Goal: Task Accomplishment & Management: Manage account settings

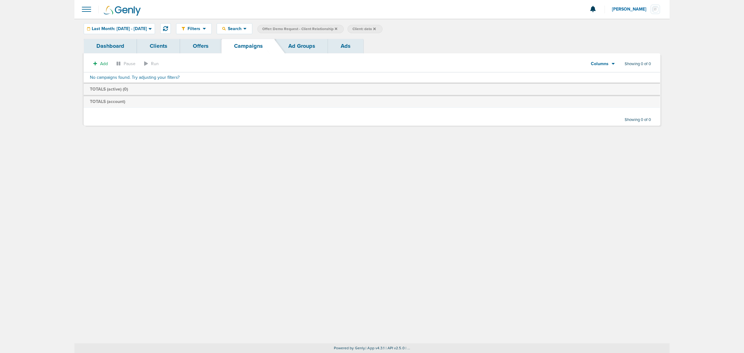
click at [337, 29] on icon at bounding box center [336, 28] width 2 height 2
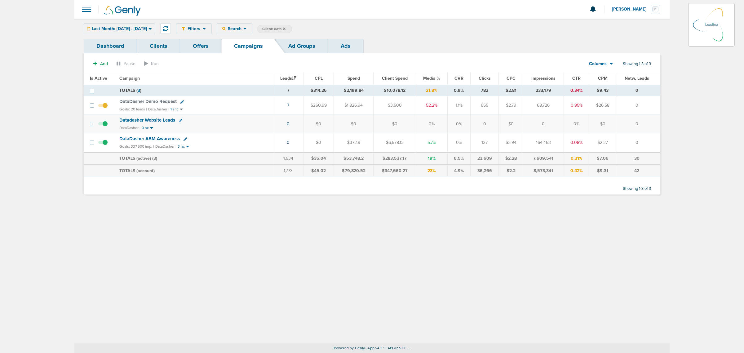
click at [285, 29] on icon at bounding box center [284, 28] width 2 height 2
click at [285, 28] on icon at bounding box center [284, 28] width 2 height 2
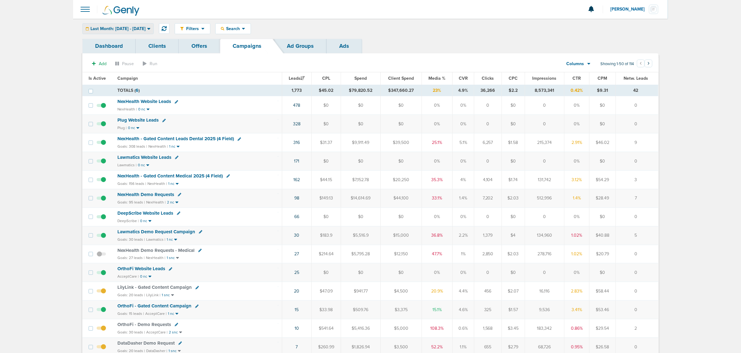
click at [153, 31] on div "Last Month: [DATE] - [DATE]" at bounding box center [118, 29] width 71 height 10
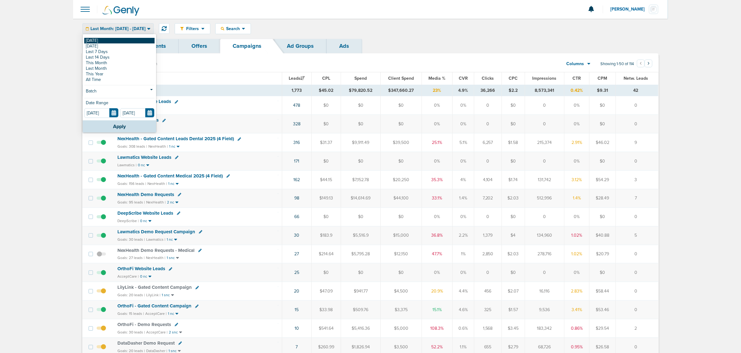
click at [110, 40] on link "[DATE]" at bounding box center [119, 41] width 70 height 6
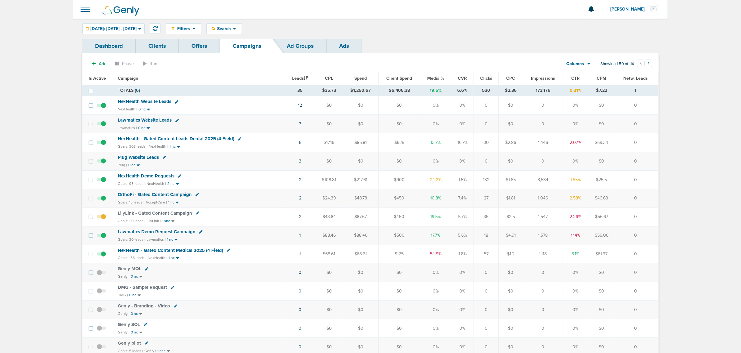
click at [436, 77] on span "Media %" at bounding box center [435, 78] width 17 height 5
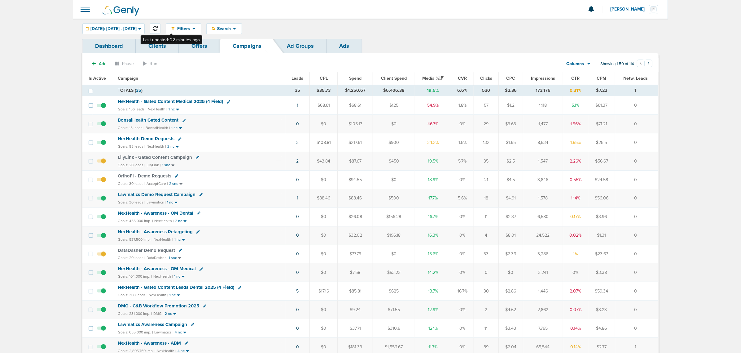
click at [158, 27] on icon at bounding box center [155, 28] width 5 height 5
click at [185, 100] on span "NexHealth - Gated Content Medical 2025 (4 Field)" at bounding box center [170, 102] width 105 height 6
click at [195, 101] on span "NexHealth - Gated Content Medical 2025 (4 Field)" at bounding box center [170, 102] width 105 height 6
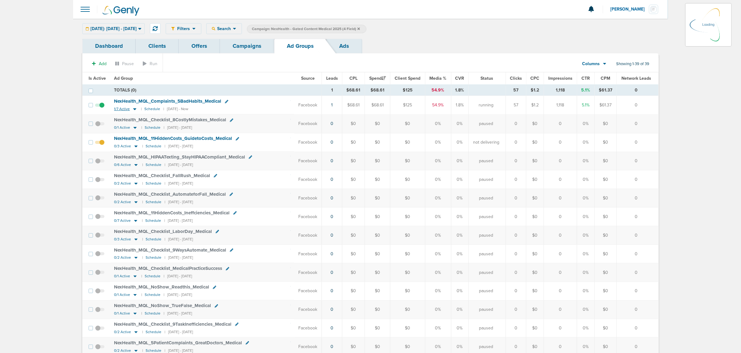
click at [134, 109] on icon at bounding box center [134, 109] width 3 height 2
click at [135, 109] on icon at bounding box center [134, 109] width 3 height 2
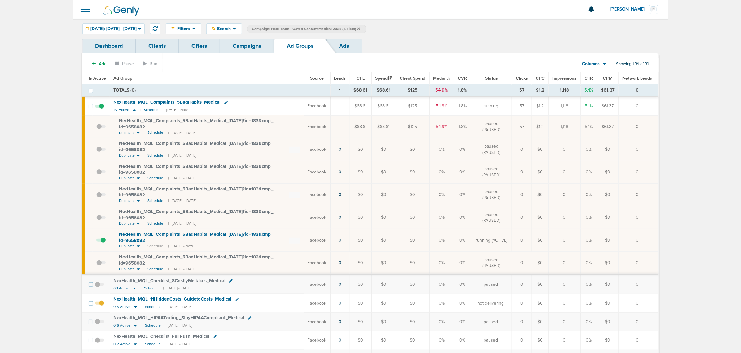
click at [236, 49] on link "Campaigns" at bounding box center [247, 46] width 54 height 15
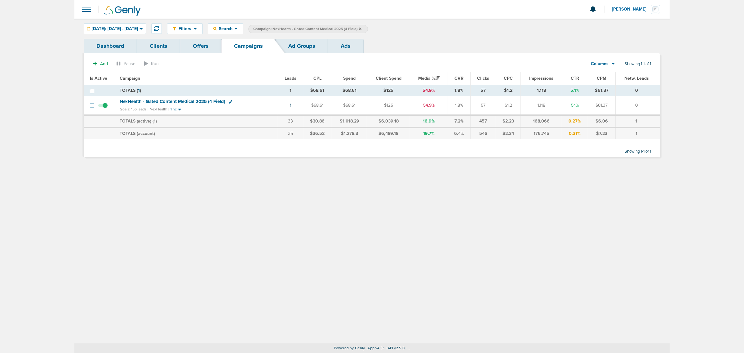
click at [361, 29] on icon at bounding box center [360, 29] width 2 height 4
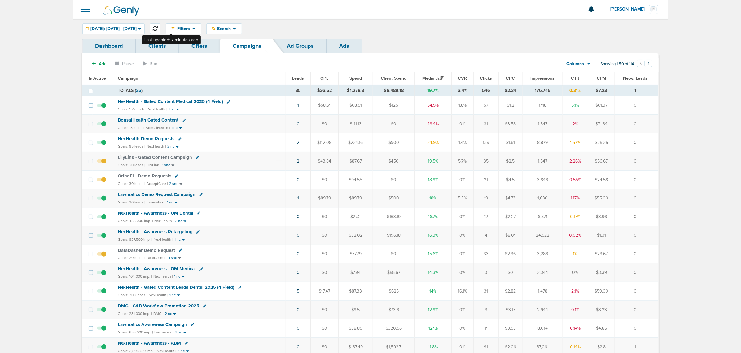
click at [158, 26] on icon at bounding box center [155, 28] width 5 height 5
drag, startPoint x: 261, startPoint y: 122, endPoint x: 653, endPoint y: 120, distance: 391.4
click at [653, 120] on tr "BonsaiHealth Gated Content Goals: 15 leads | BonsaiHealth | 1 nc 0 $0 $111.13 $…" at bounding box center [370, 124] width 576 height 19
click at [653, 120] on td "0" at bounding box center [636, 124] width 43 height 19
click at [154, 253] on span "DataDasher Demo Request" at bounding box center [146, 250] width 57 height 6
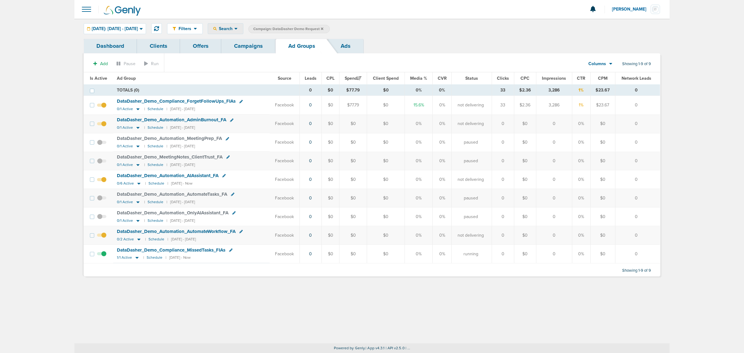
click at [234, 28] on span "Search" at bounding box center [226, 28] width 18 height 5
click at [198, 10] on div at bounding box center [371, 9] width 595 height 19
click at [243, 25] on div "Search" at bounding box center [225, 29] width 35 height 10
click at [255, 87] on link "Network Campaign" at bounding box center [240, 88] width 64 height 8
select select "netCmpName"
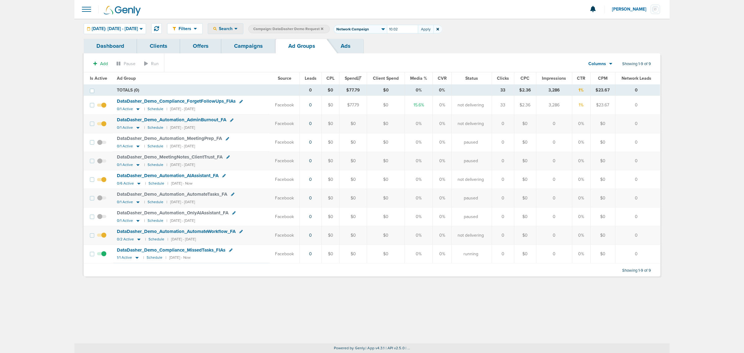
type input "10.02"
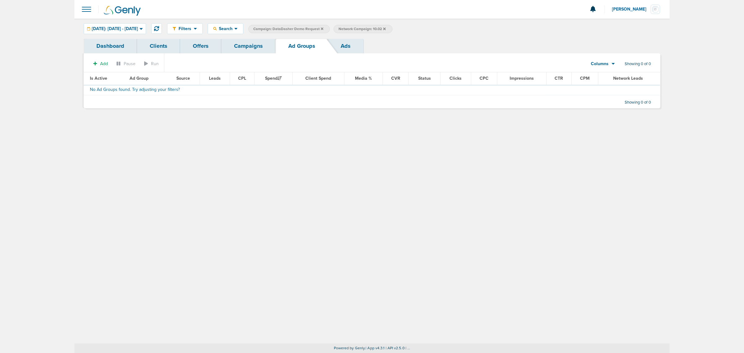
click at [386, 28] on icon at bounding box center [384, 29] width 2 height 4
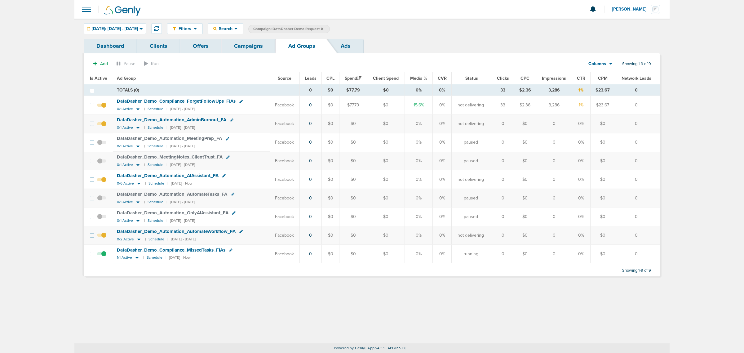
click at [253, 45] on link "Campaigns" at bounding box center [248, 46] width 54 height 15
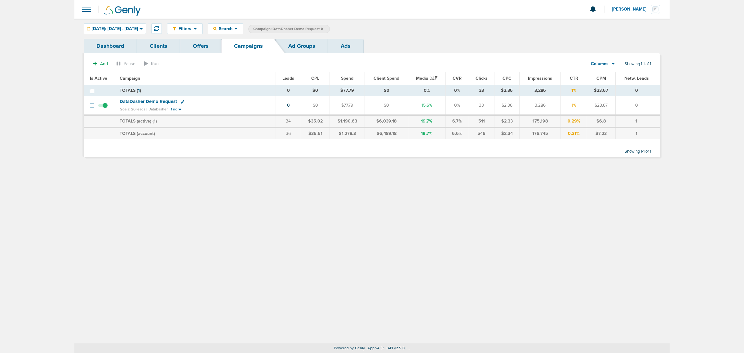
click at [323, 28] on icon at bounding box center [322, 29] width 2 height 4
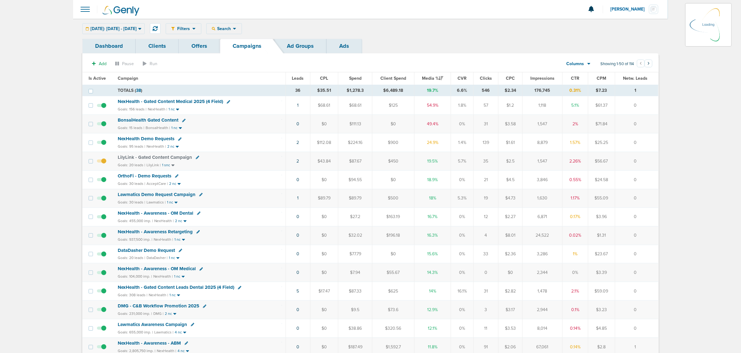
click at [338, 28] on div "Filters Active Only Settings Status Active Inactive Objectives MQL SQL Traffic …" at bounding box center [412, 28] width 493 height 11
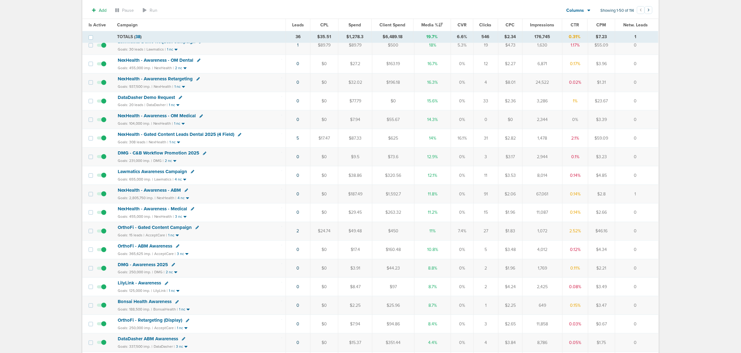
scroll to position [155, 0]
click at [157, 229] on span "OrthoFi - Gated Content Campaign" at bounding box center [155, 227] width 74 height 6
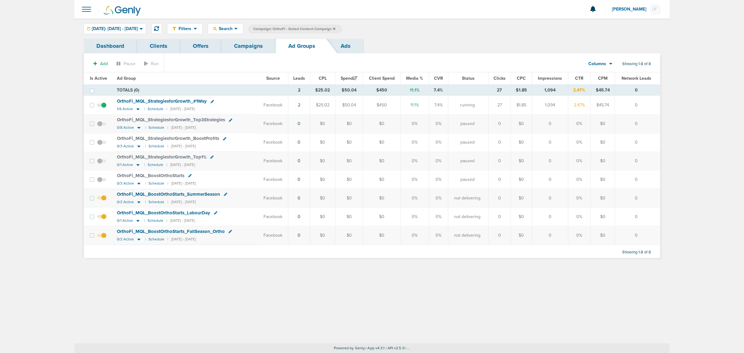
click at [258, 50] on link "Campaigns" at bounding box center [248, 46] width 54 height 15
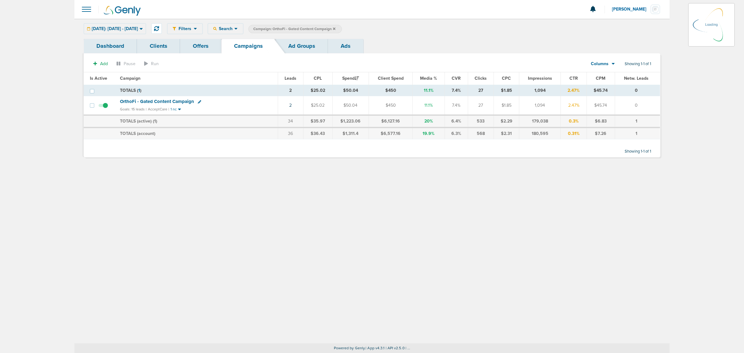
click at [335, 29] on icon at bounding box center [334, 28] width 2 height 2
click at [335, 28] on icon at bounding box center [334, 28] width 2 height 2
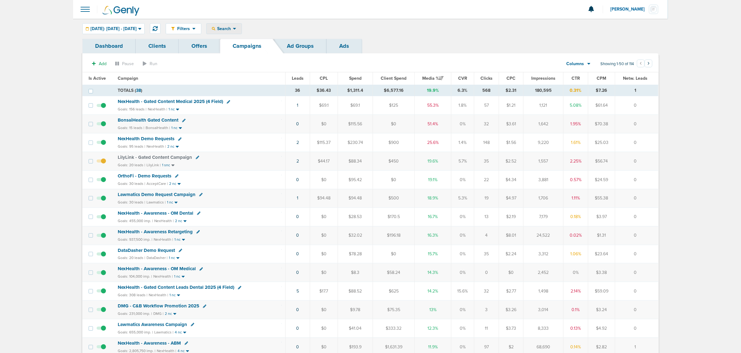
click at [242, 25] on div "Search" at bounding box center [224, 29] width 35 height 10
click at [242, 46] on link "Client" at bounding box center [239, 49] width 64 height 8
type input "lily"
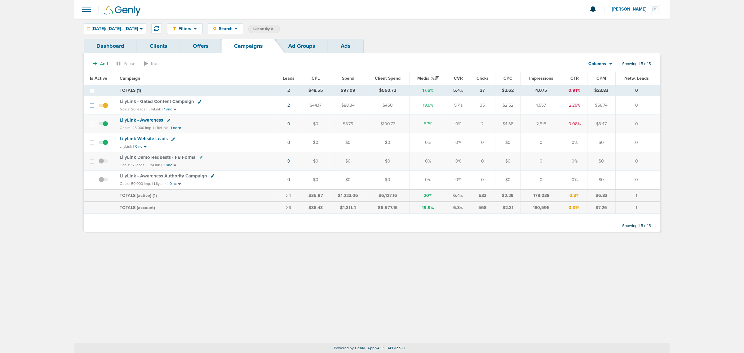
click at [168, 158] on span "LilyLink Demo Requests - FB Forms" at bounding box center [158, 157] width 76 height 6
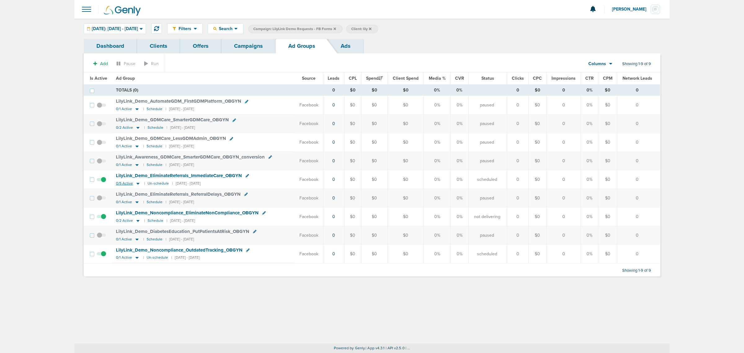
click at [137, 184] on icon at bounding box center [137, 184] width 3 height 2
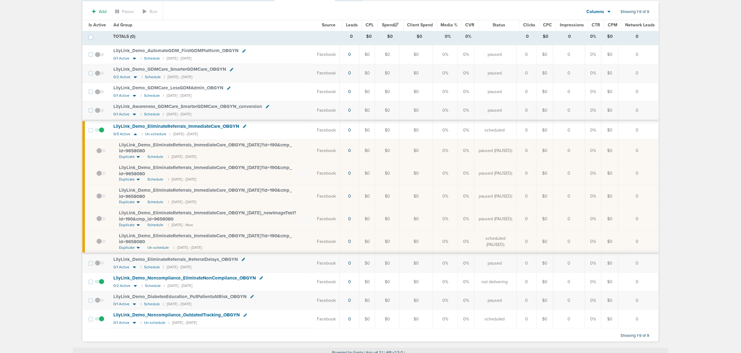
scroll to position [58, 0]
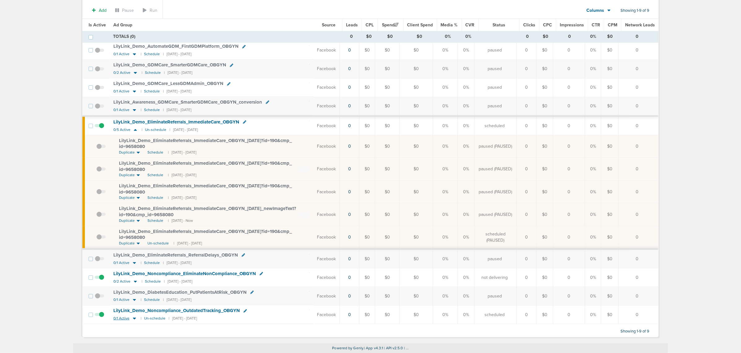
click at [134, 318] on icon at bounding box center [134, 317] width 6 height 5
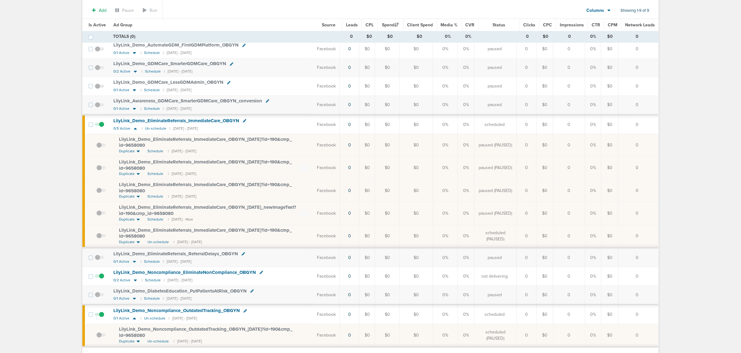
scroll to position [84, 0]
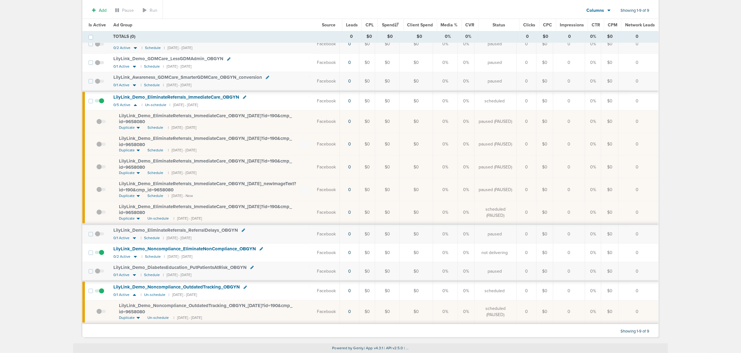
click at [237, 306] on span "LilyLink_ Demo_ Noncompliance_ OutdatedTracking_ OBGYN_ [DATE]?id=190&cmp_ id=9…" at bounding box center [206, 308] width 174 height 12
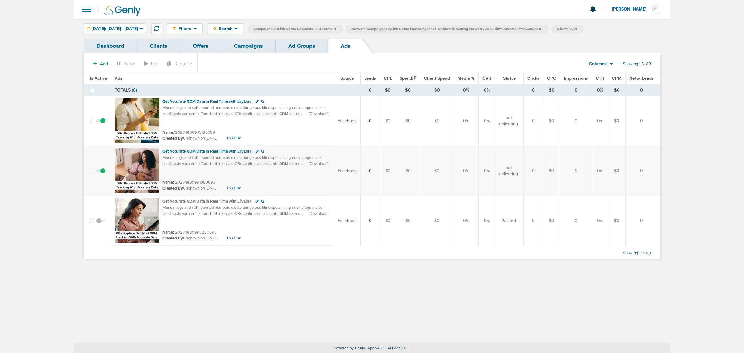
click at [293, 49] on link "Ad Groups" at bounding box center [302, 46] width 52 height 15
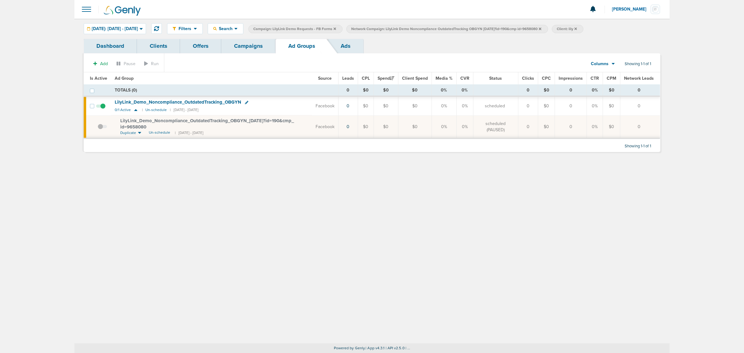
click at [256, 49] on link "Campaigns" at bounding box center [248, 46] width 54 height 15
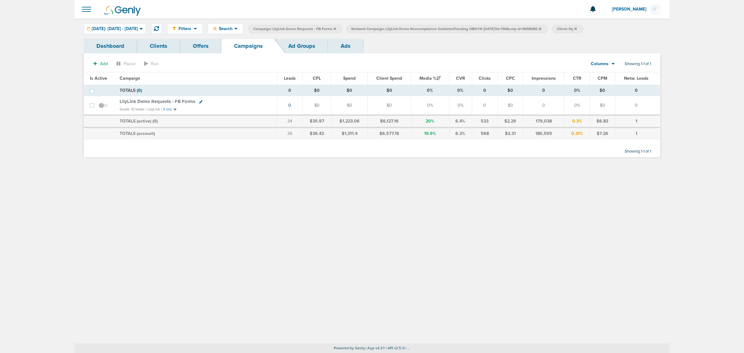
click at [336, 28] on icon at bounding box center [334, 29] width 2 height 4
click at [443, 29] on icon at bounding box center [442, 29] width 2 height 4
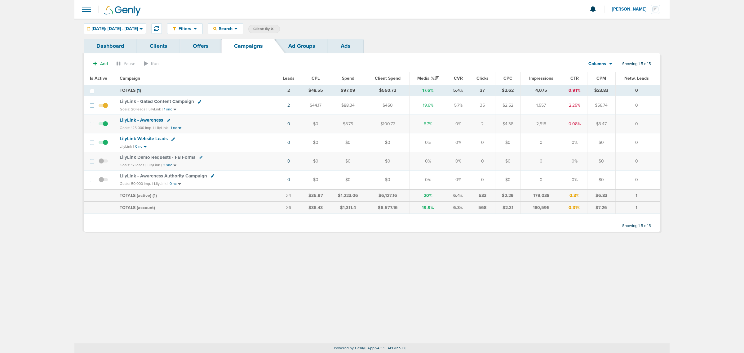
click at [273, 27] on icon at bounding box center [272, 29] width 2 height 4
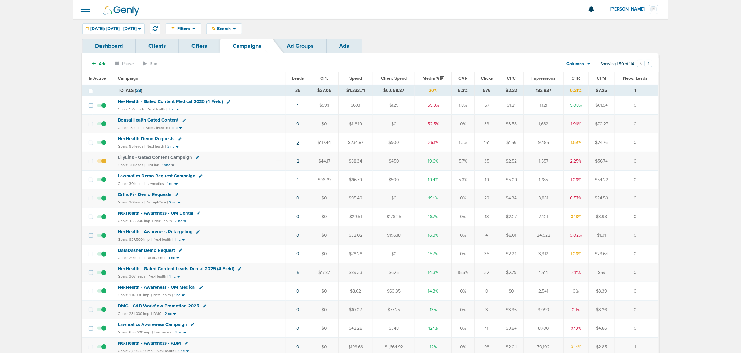
click at [298, 141] on link "2" at bounding box center [298, 142] width 2 height 5
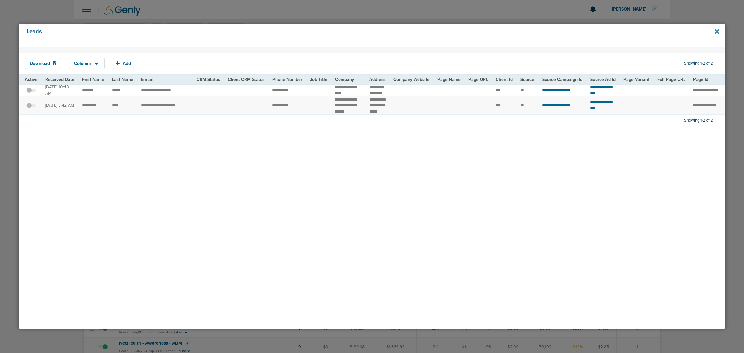
click at [717, 28] on icon at bounding box center [716, 31] width 5 height 7
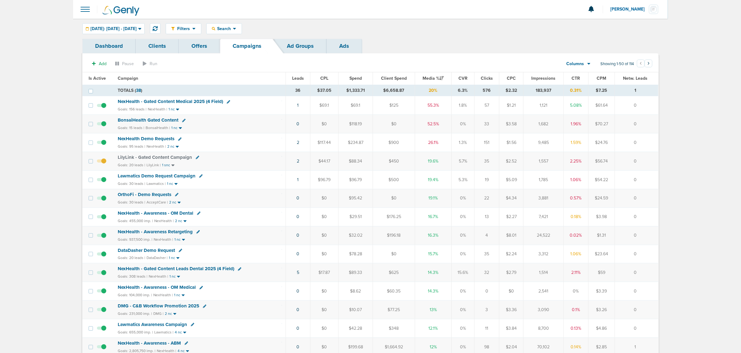
click at [144, 138] on span "NexHealth Demo Requests" at bounding box center [146, 139] width 57 height 6
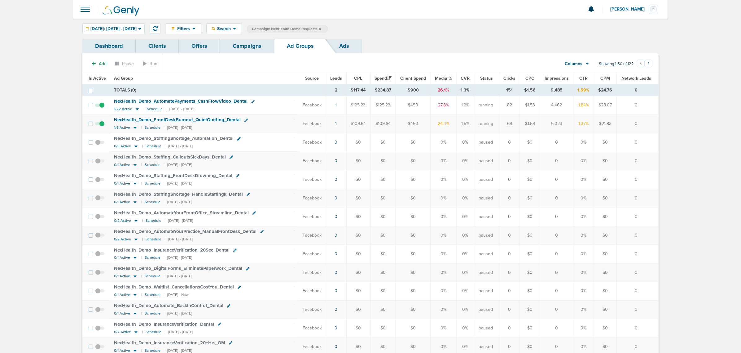
click at [256, 42] on link "Campaigns" at bounding box center [247, 46] width 54 height 15
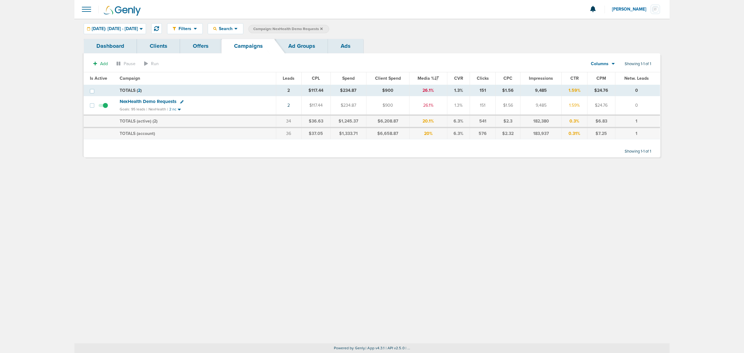
click at [323, 28] on icon at bounding box center [321, 28] width 2 height 2
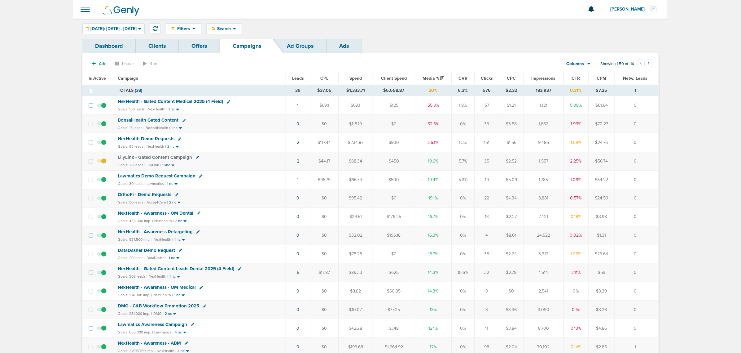
click at [178, 140] on icon at bounding box center [179, 138] width 3 height 3
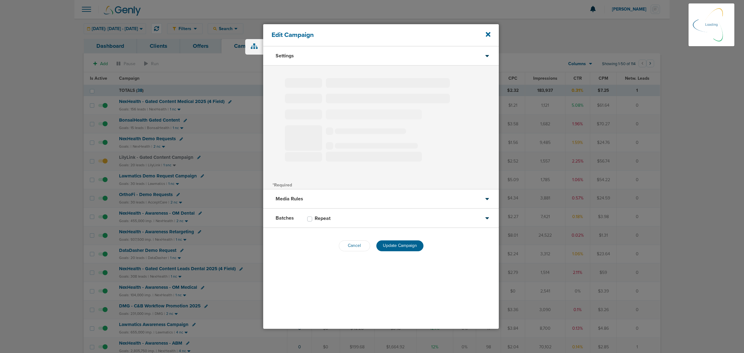
select select "1"
select select "2"
select select "3"
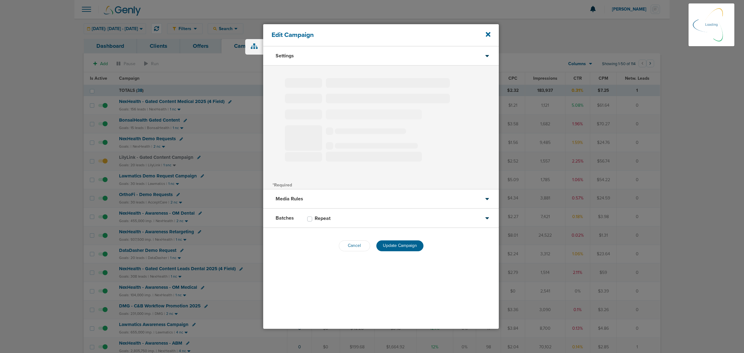
select select "4"
select select "6"
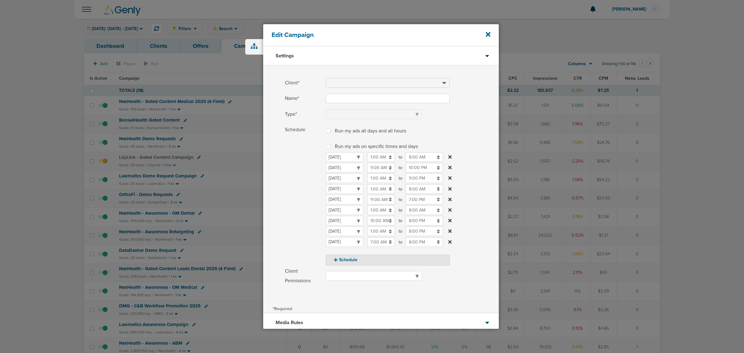
type input "NexHealth Demo Requests"
select select "Leads"
radio input "true"
select select "readWrite"
type input "40"
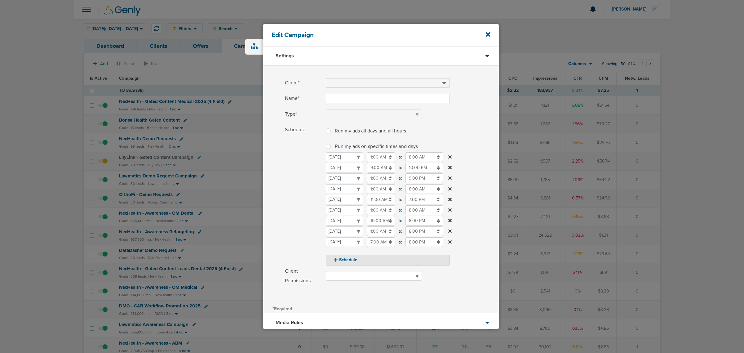
checkbox input "true"
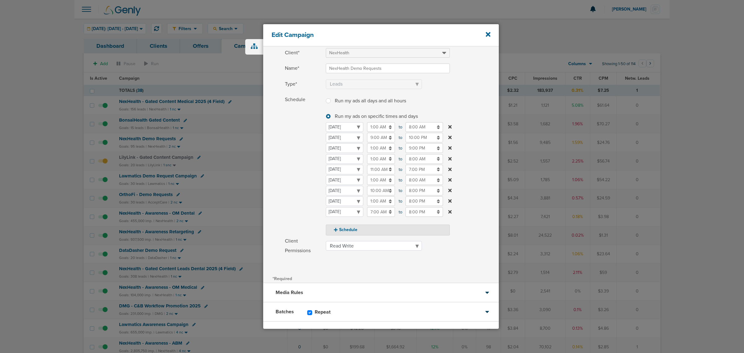
scroll to position [58, 0]
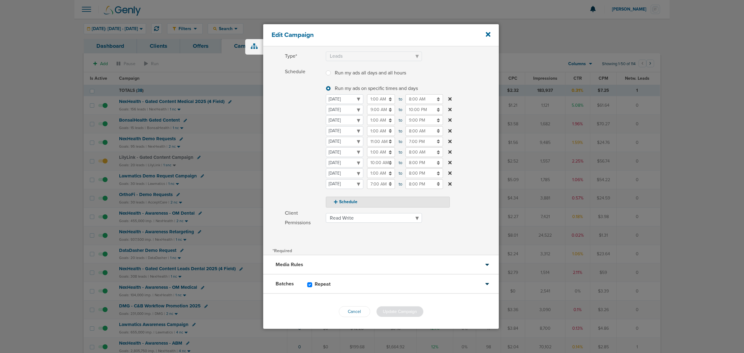
click at [312, 256] on div "Media Rules" at bounding box center [381, 264] width 236 height 19
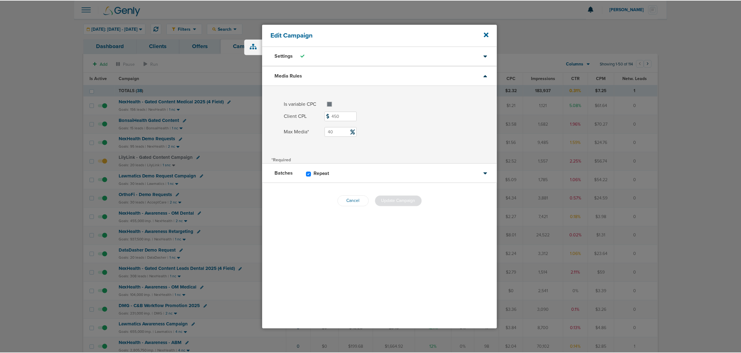
scroll to position [0, 0]
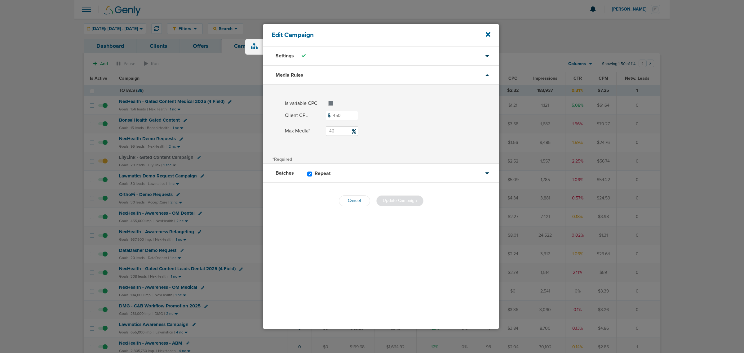
drag, startPoint x: 339, startPoint y: 128, endPoint x: 292, endPoint y: 128, distance: 47.4
click at [292, 128] on label "Max Media* 40" at bounding box center [392, 131] width 214 height 10
type input "30"
click at [395, 121] on span at bounding box center [412, 123] width 173 height 4
click at [404, 201] on span "Update Campaign" at bounding box center [400, 200] width 34 height 5
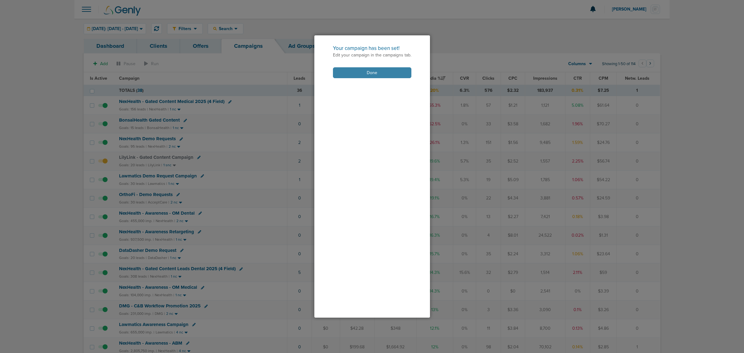
click at [383, 75] on button "Done" at bounding box center [372, 72] width 78 height 11
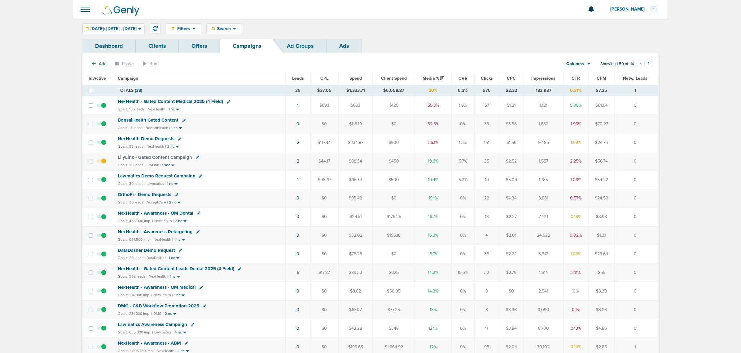
drag, startPoint x: 301, startPoint y: 274, endPoint x: 650, endPoint y: 267, distance: 349.3
click at [650, 267] on tr "NexHealth - Gated Content Leads Dental 2025 (4 Field) Goals: 308 leads | NexHea…" at bounding box center [370, 272] width 576 height 19
click at [650, 267] on td "0" at bounding box center [636, 272] width 43 height 19
click at [154, 103] on span "NexHealth - Gated Content Medical 2025 (4 Field)" at bounding box center [170, 102] width 105 height 6
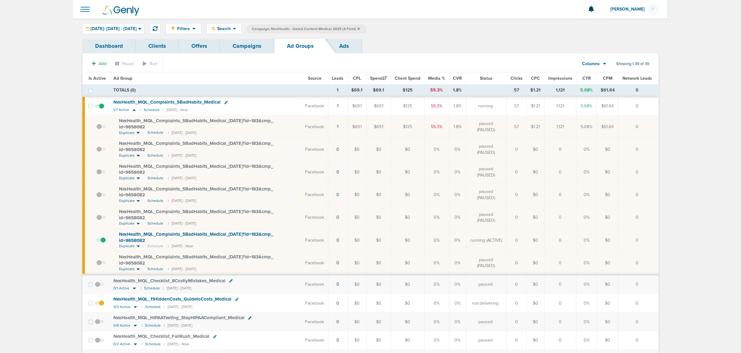
click at [242, 47] on link "Campaigns" at bounding box center [247, 46] width 54 height 15
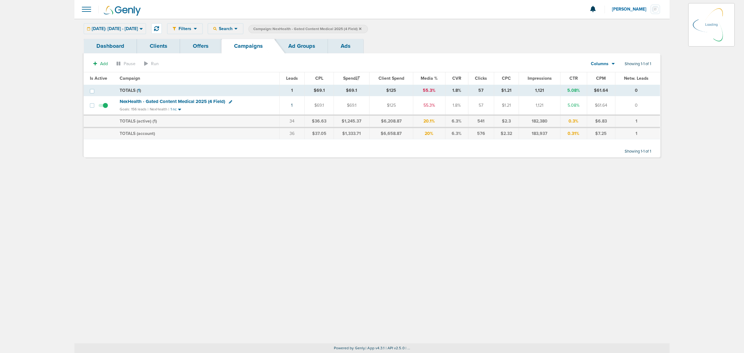
click at [368, 28] on label "Campaign: NexHealth - Gated Content Medical 2025 (4 Field)" at bounding box center [308, 29] width 120 height 8
click at [361, 28] on icon at bounding box center [360, 29] width 2 height 4
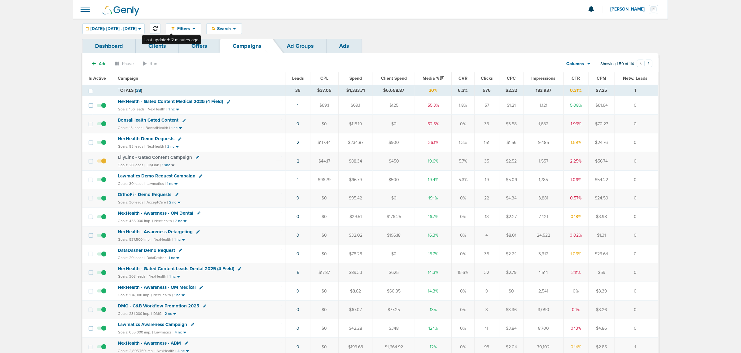
click at [161, 27] on button at bounding box center [155, 28] width 11 height 11
click at [158, 26] on icon at bounding box center [155, 28] width 5 height 5
click at [297, 161] on link "1" at bounding box center [298, 160] width 2 height 5
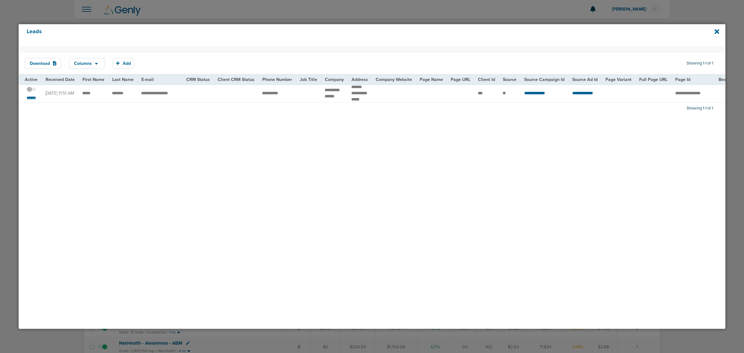
click at [32, 100] on small "*******" at bounding box center [31, 97] width 13 height 5
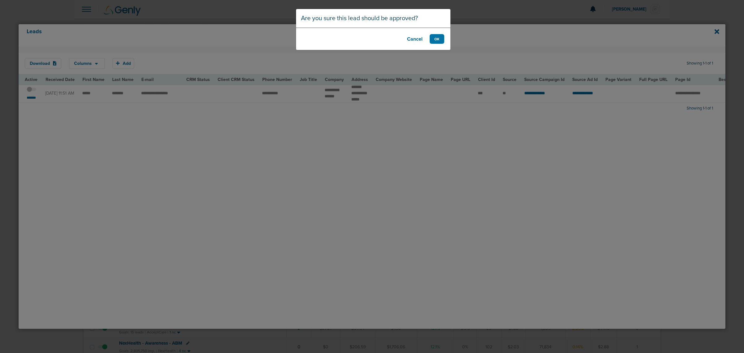
click at [419, 37] on button "Cancel" at bounding box center [414, 39] width 25 height 10
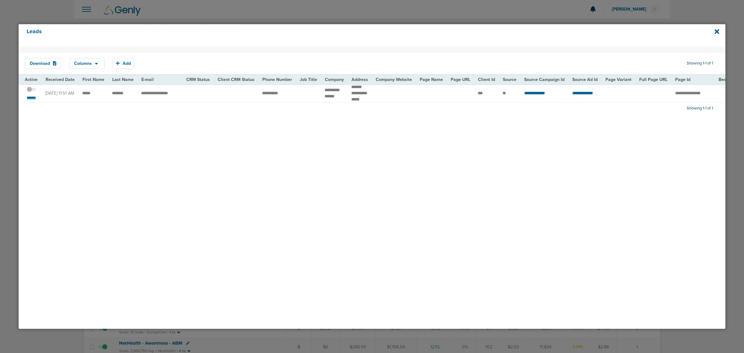
click at [36, 100] on small "*******" at bounding box center [31, 97] width 13 height 5
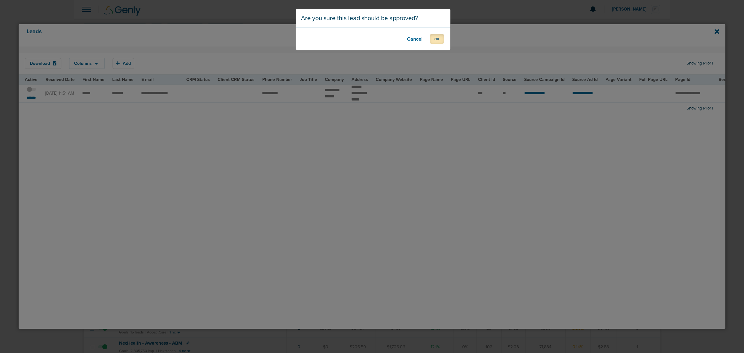
click at [440, 42] on button "OK" at bounding box center [437, 39] width 15 height 10
click at [430, 40] on button "OK" at bounding box center [437, 39] width 15 height 10
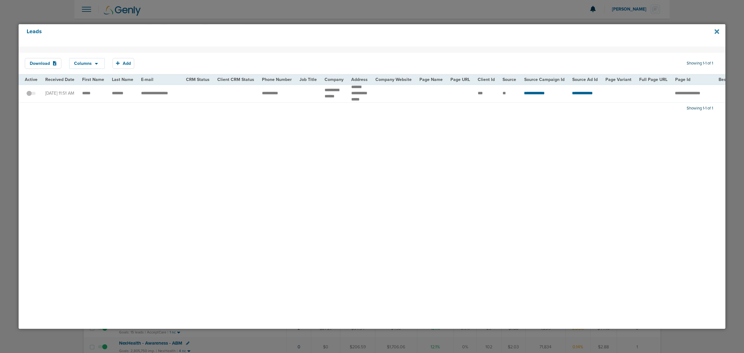
click at [715, 31] on icon at bounding box center [716, 31] width 5 height 7
click at [716, 34] on icon at bounding box center [716, 31] width 5 height 7
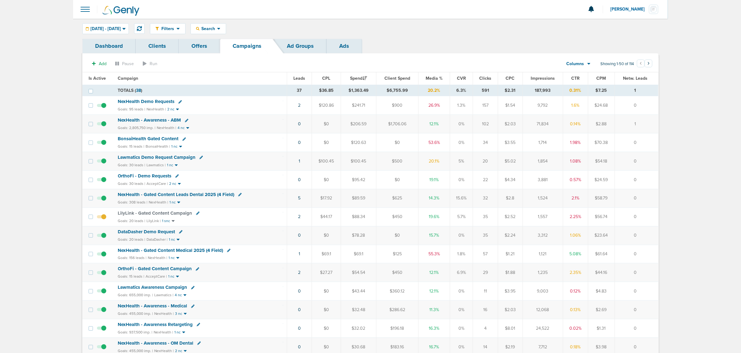
click at [436, 78] on span "Media %" at bounding box center [434, 78] width 17 height 5
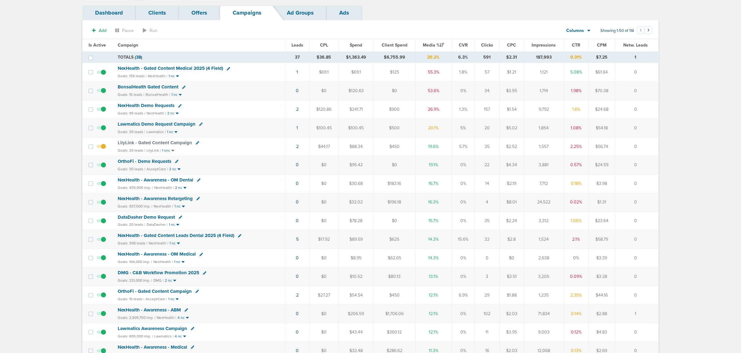
scroll to position [77, 0]
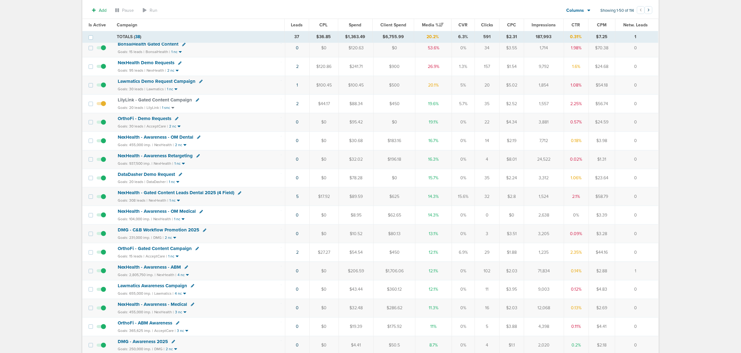
click at [187, 195] on span "NexHealth - Gated Content Leads Dental 2025 (4 Field)" at bounding box center [176, 193] width 117 height 6
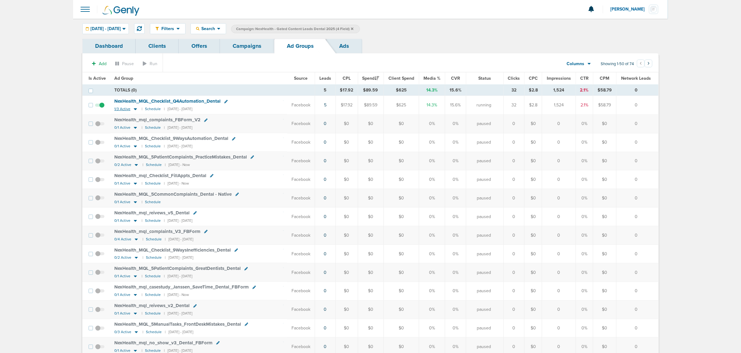
click at [134, 108] on icon at bounding box center [135, 108] width 6 height 5
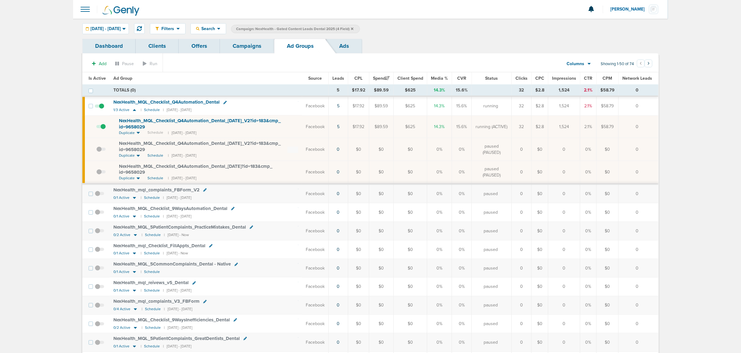
click at [240, 44] on link "Campaigns" at bounding box center [247, 46] width 54 height 15
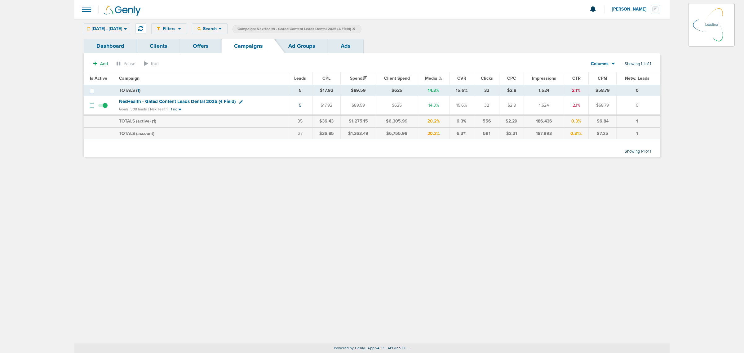
click at [355, 28] on icon at bounding box center [353, 28] width 2 height 2
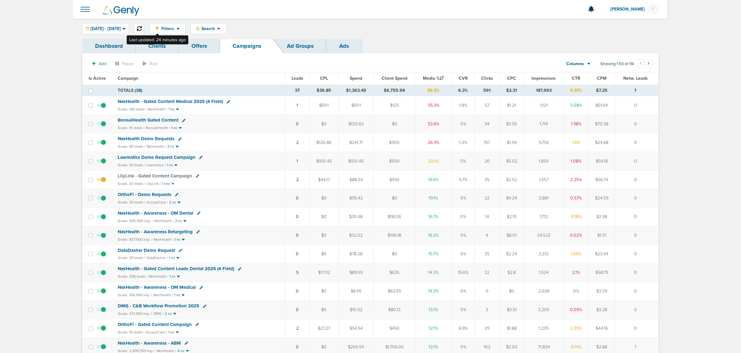
click at [142, 26] on icon at bounding box center [139, 28] width 5 height 5
click at [183, 101] on span "NexHealth - Gated Content Medical 2025 (4 Field)" at bounding box center [170, 102] width 105 height 6
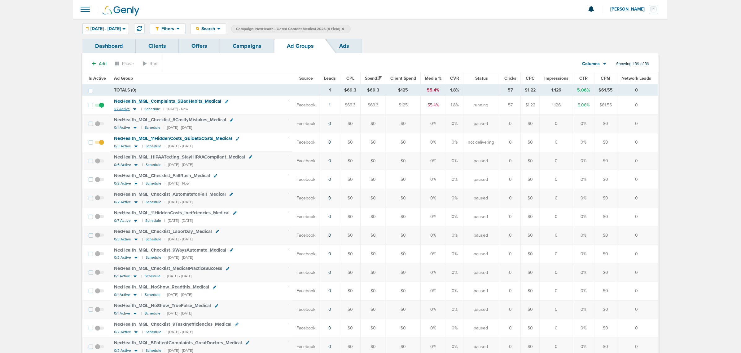
click at [135, 109] on icon at bounding box center [135, 108] width 6 height 5
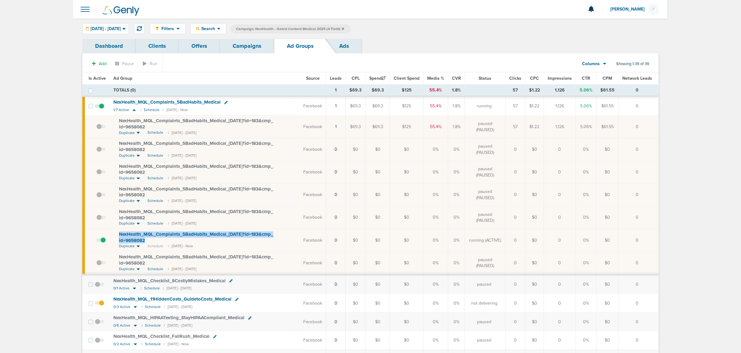
drag, startPoint x: 160, startPoint y: 243, endPoint x: 116, endPoint y: 235, distance: 44.1
click at [116, 235] on td "NexHealth_ MQL_ Complaints_ 5BadHabits_ Medical_ 10.02.25?id=183&cmp_ id=965808…" at bounding box center [205, 240] width 190 height 23
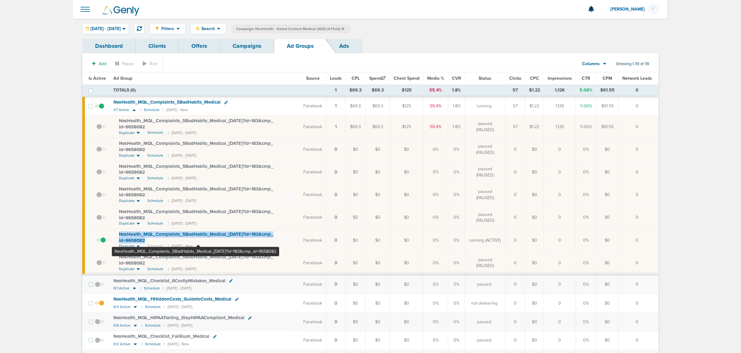
copy span "NexHealth_ MQL_ Complaints_ 5BadHabits_ Medical_ 10.02.25?id=183&cmp_ id=9658082"
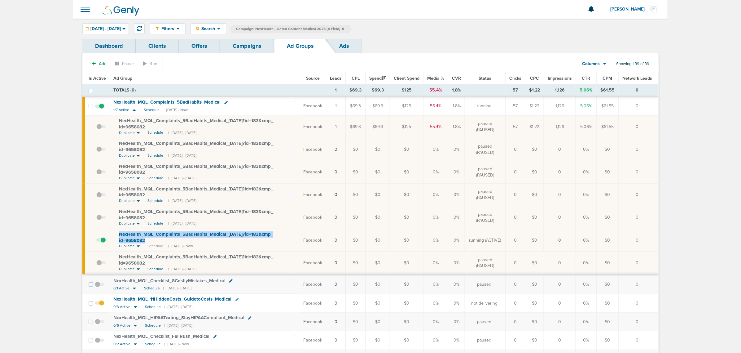
click at [257, 50] on link "Campaigns" at bounding box center [247, 46] width 54 height 15
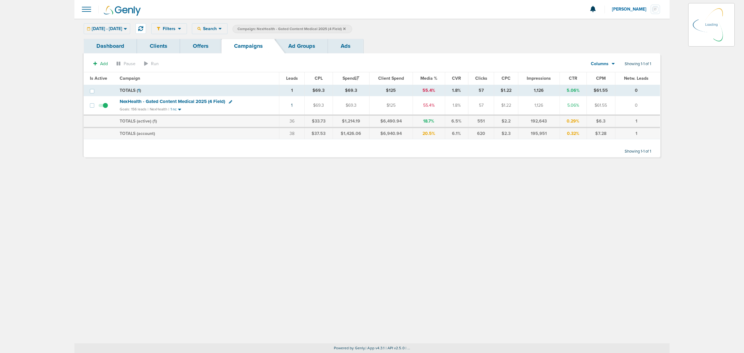
click at [346, 29] on icon at bounding box center [344, 29] width 2 height 4
click at [346, 27] on icon at bounding box center [344, 28] width 2 height 2
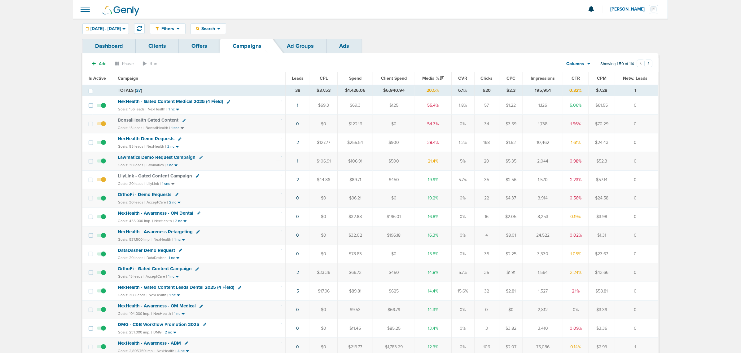
click at [168, 289] on span "NexHealth - Gated Content Leads Dental 2025 (4 Field)" at bounding box center [176, 287] width 117 height 6
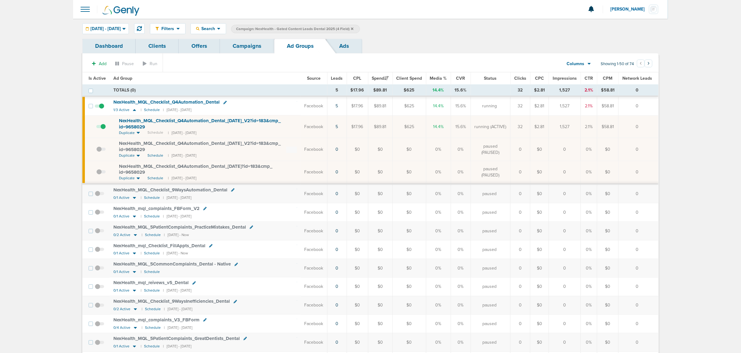
click at [251, 41] on link "Campaigns" at bounding box center [247, 46] width 54 height 15
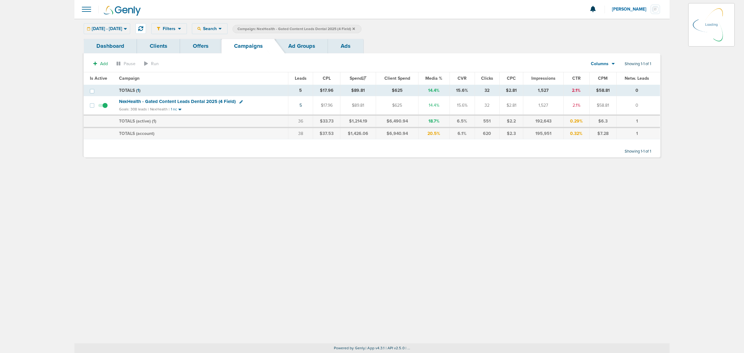
click at [355, 28] on icon at bounding box center [353, 28] width 2 height 2
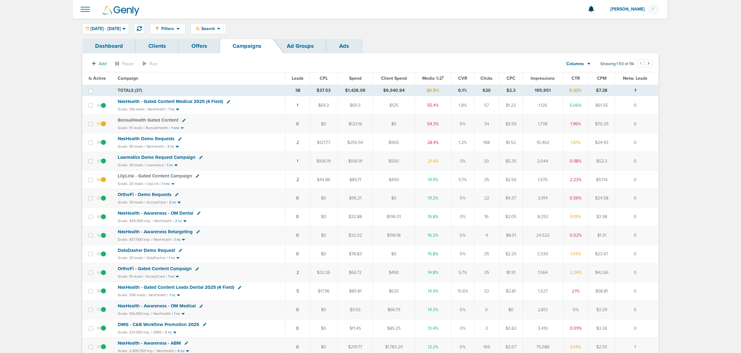
drag, startPoint x: 643, startPoint y: 143, endPoint x: 247, endPoint y: 140, distance: 396.4
click at [247, 140] on tr "NexHealth Demo Requests Goals: 95 leads | NexHealth | 2 nc 2 $127.77 $255.54 $9…" at bounding box center [370, 142] width 576 height 19
click at [247, 140] on div "NexHealth Demo Requests" at bounding box center [200, 139] width 164 height 6
click at [262, 105] on td "NexHealth - Gated Content Medical 2025 (4 Field) Goals: 156 leads | NexHealth |…" at bounding box center [200, 105] width 172 height 19
click at [256, 109] on div "Goals: 156 leads | NexHealth | 1 nc" at bounding box center [200, 109] width 164 height 5
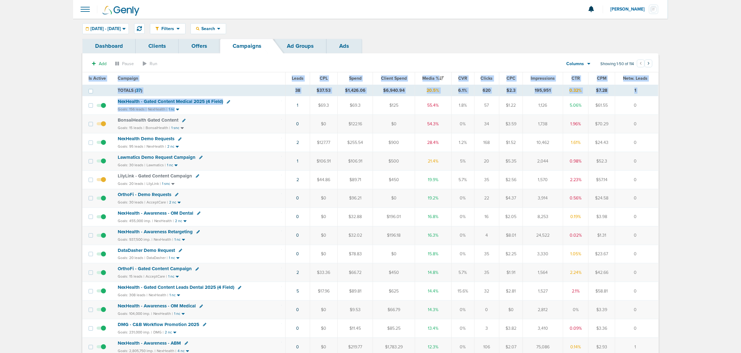
drag, startPoint x: 256, startPoint y: 109, endPoint x: 719, endPoint y: 121, distance: 463.2
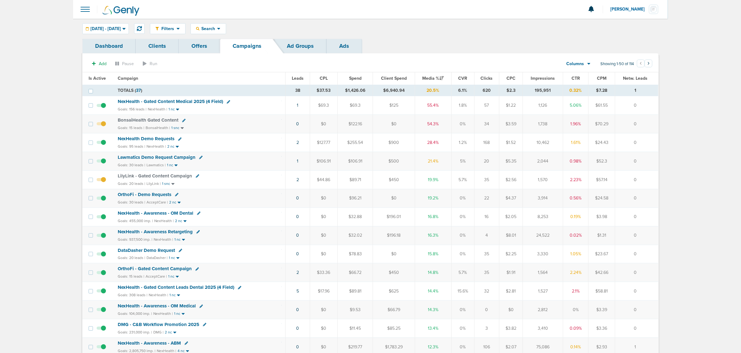
click at [227, 101] on icon at bounding box center [228, 101] width 3 height 3
select select
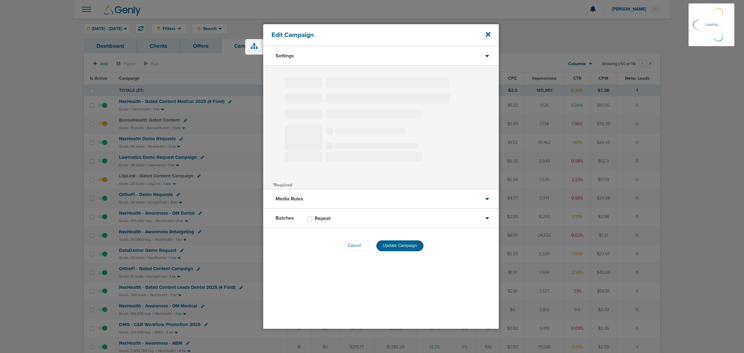
type input "NexHealth - Gated Content Medical 2025 (4 Field)"
select select "Leads"
radio input "true"
select select "readWrite"
checkbox input "true"
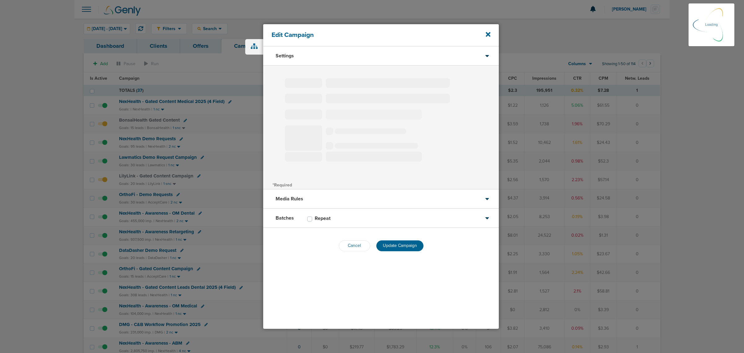
select select "1"
select select "2"
select select "3"
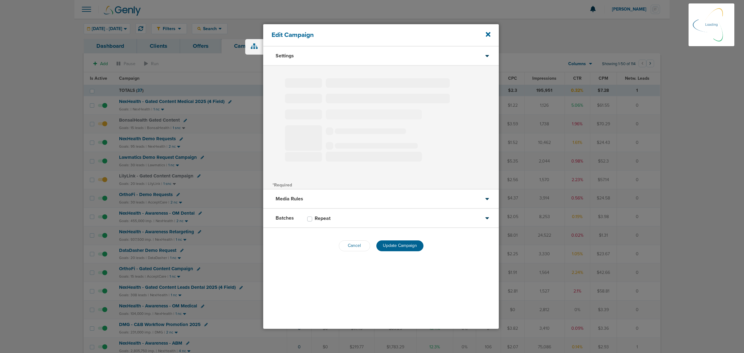
select select "4"
select select "6"
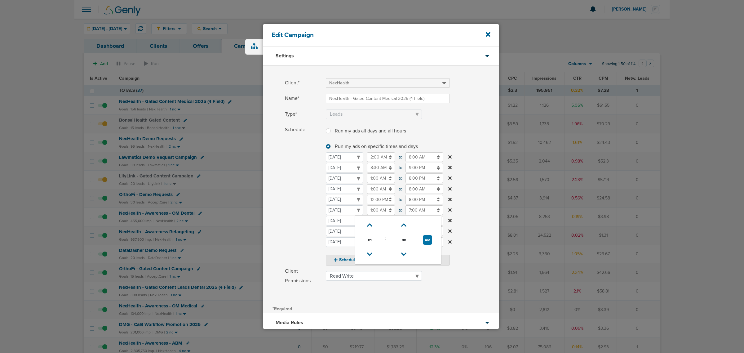
click at [375, 208] on input "1:00 AM" at bounding box center [381, 210] width 28 height 10
click at [370, 238] on span "01" at bounding box center [369, 239] width 9 height 9
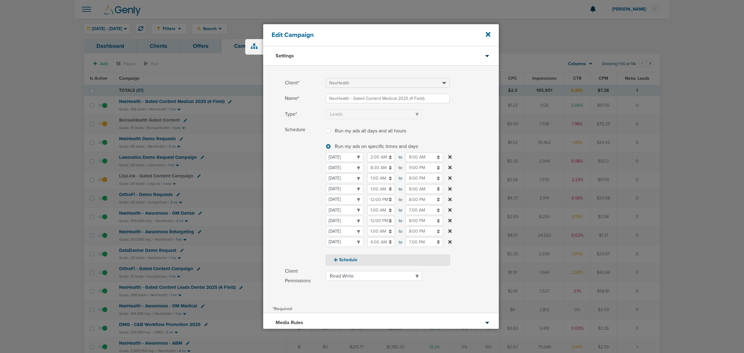
click at [477, 194] on label "Schedule Run my ads all days and all hours Run my ads all days and all hours Ru…" at bounding box center [392, 195] width 214 height 140
click at [377, 223] on input "12:00 PM" at bounding box center [381, 221] width 28 height 10
click at [371, 249] on span "12" at bounding box center [369, 250] width 9 height 9
click at [410, 245] on td "06" at bounding box center [408, 246] width 20 height 12
type input "6:00 PM"
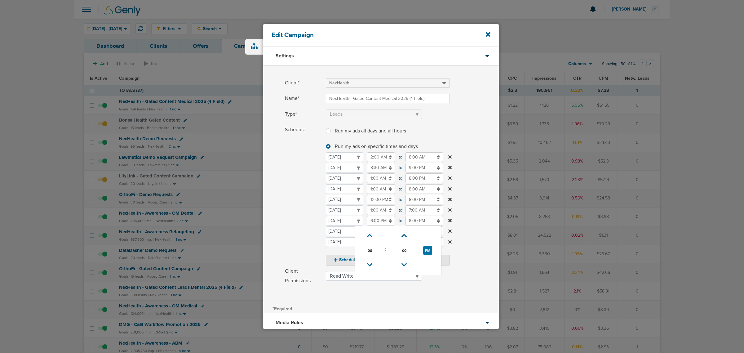
click at [426, 218] on input "8:00 PM" at bounding box center [423, 221] width 37 height 10
click at [407, 236] on icon at bounding box center [408, 236] width 6 height 4
type input "9:00 PM"
click at [474, 155] on label "Schedule Run my ads all days and all hours Run my ads all days and all hours Ru…" at bounding box center [392, 195] width 214 height 140
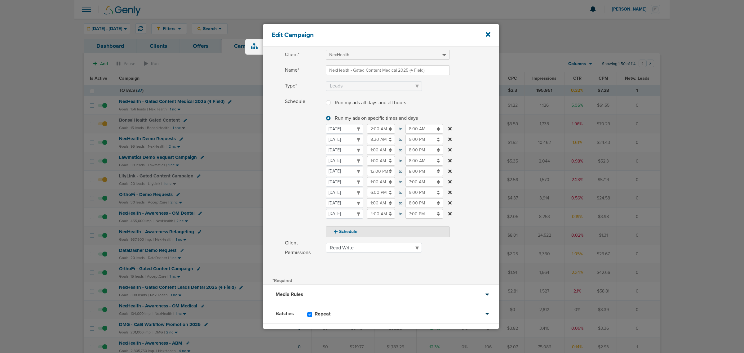
scroll to position [58, 0]
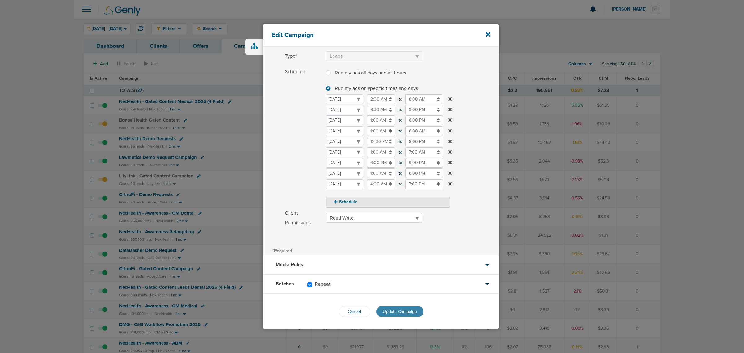
click at [404, 309] on span "Update Campaign" at bounding box center [400, 311] width 34 height 5
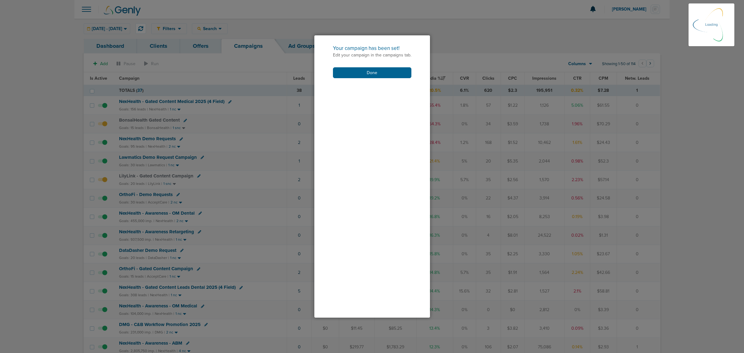
scroll to position [38, 0]
click at [370, 72] on button "Done" at bounding box center [372, 72] width 78 height 11
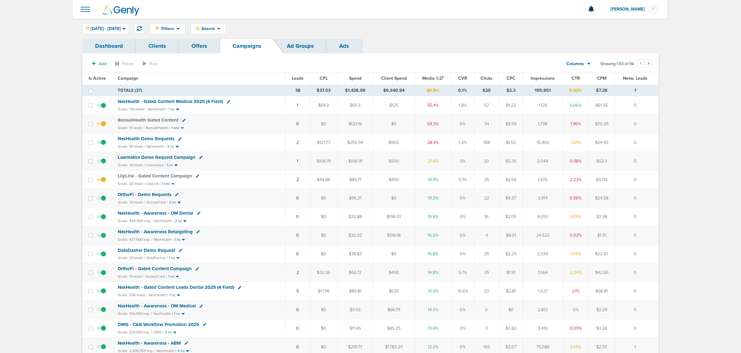
click at [239, 289] on icon at bounding box center [239, 287] width 3 height 3
select select
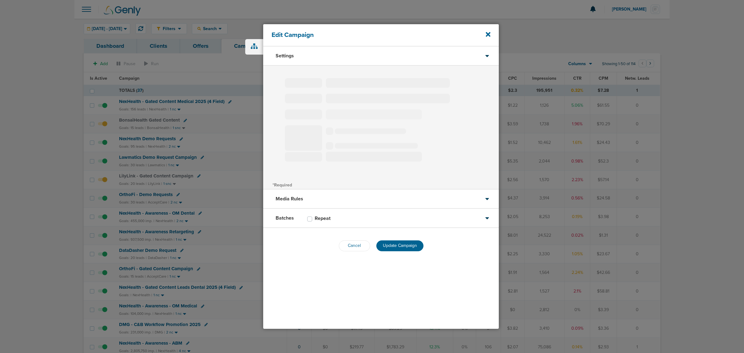
type input "NexHealth - Gated Content Leads Dental 2025 (4 Field)"
select select "Leads"
radio input "true"
select select "readWrite"
checkbox input "true"
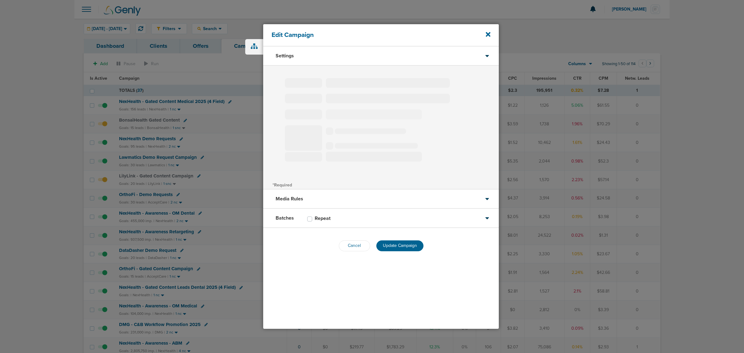
select select "1"
select select "2"
select select "3"
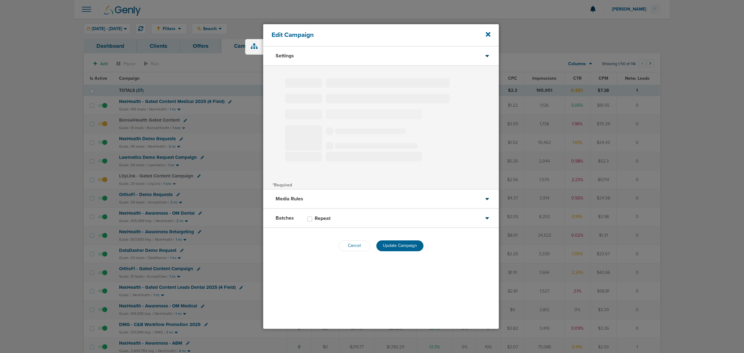
select select "4"
select select "6"
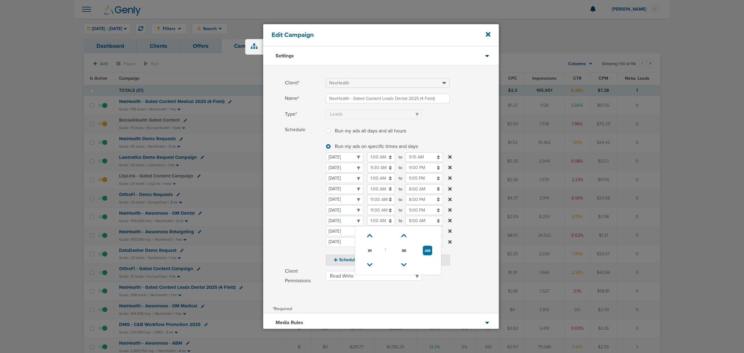
click at [377, 218] on input "1:00 AM" at bounding box center [381, 221] width 28 height 10
click at [369, 248] on span "01" at bounding box center [369, 250] width 9 height 9
click at [410, 248] on td "06" at bounding box center [408, 246] width 20 height 12
click at [420, 222] on input "8:00 AM" at bounding box center [423, 221] width 37 height 10
click at [380, 221] on input "6:00 AM" at bounding box center [381, 221] width 28 height 10
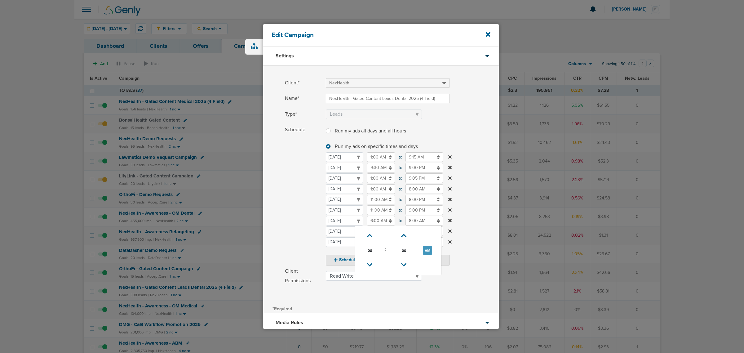
click at [426, 251] on button "AM" at bounding box center [427, 250] width 9 height 10
type input "6:00 PM"
click at [430, 220] on input "8:00 AM" at bounding box center [423, 221] width 37 height 10
click at [452, 209] on button "Monday Tuesday Wednesday Thursday Friday Saturday Sunday Thursday 11:00 AM 11:0…" at bounding box center [450, 210] width 7 height 10
select select "3"
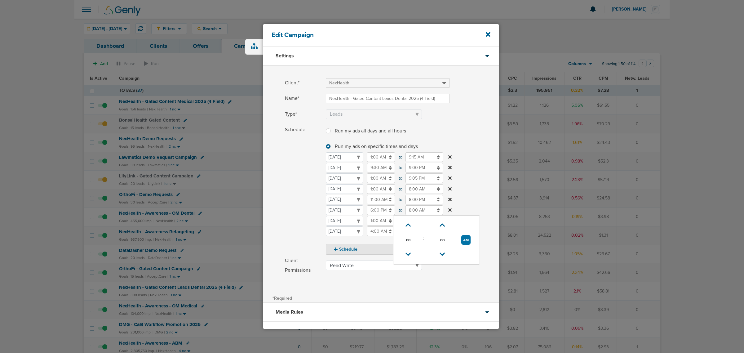
click at [414, 211] on input "8:00 AM" at bounding box center [423, 210] width 37 height 10
click at [403, 236] on span "08" at bounding box center [407, 239] width 9 height 9
click at [487, 201] on label "Schedule Run my ads all days and all hours Run my ads all days and all hours Ru…" at bounding box center [392, 190] width 214 height 130
click at [417, 213] on input "8:00 AM" at bounding box center [423, 210] width 37 height 10
click at [408, 237] on span "08" at bounding box center [407, 239] width 9 height 9
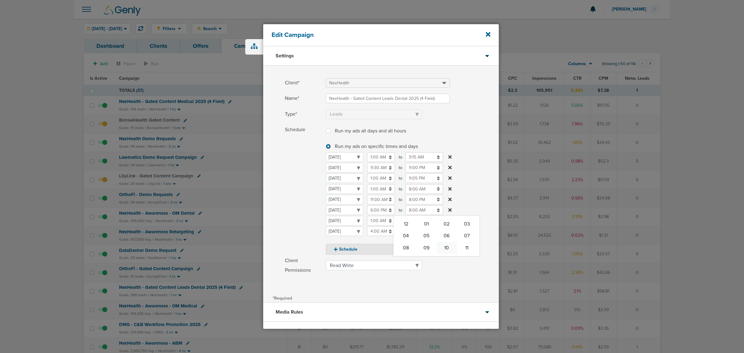
click at [443, 247] on td "10" at bounding box center [446, 248] width 20 height 12
click at [463, 239] on button "AM" at bounding box center [465, 240] width 9 height 10
type input "10:00 PM"
click at [470, 179] on label "Schedule Run my ads all days and all hours Run my ads all days and all hours Ru…" at bounding box center [392, 190] width 214 height 130
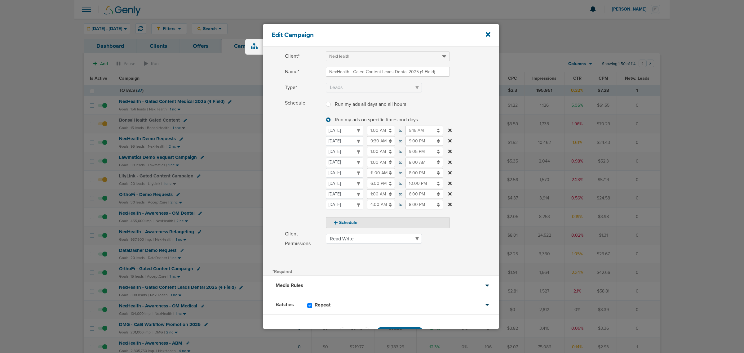
scroll to position [47, 0]
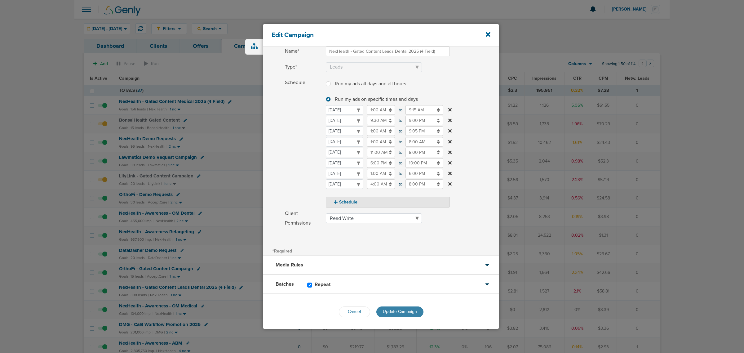
click at [412, 309] on span "Update Campaign" at bounding box center [400, 311] width 34 height 5
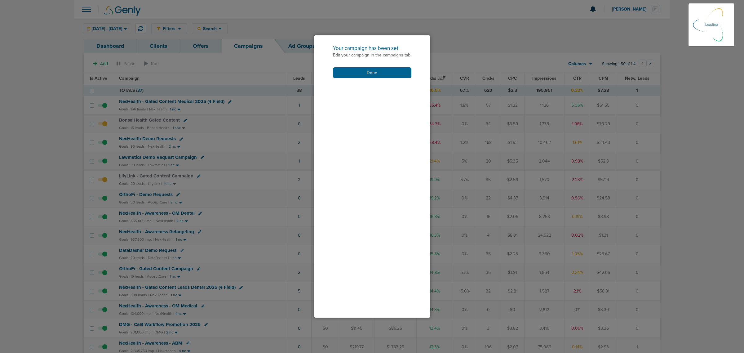
scroll to position [28, 0]
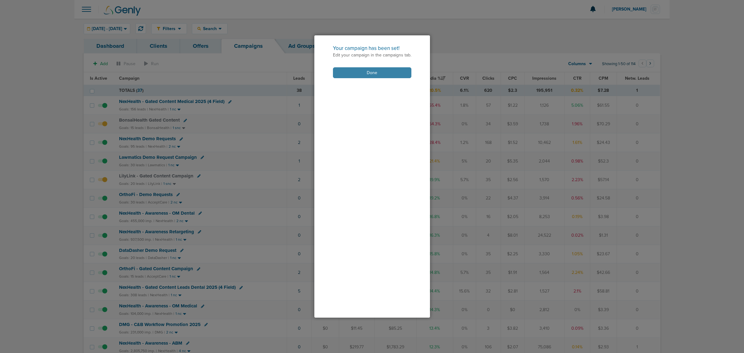
click at [375, 73] on button "Done" at bounding box center [372, 72] width 78 height 11
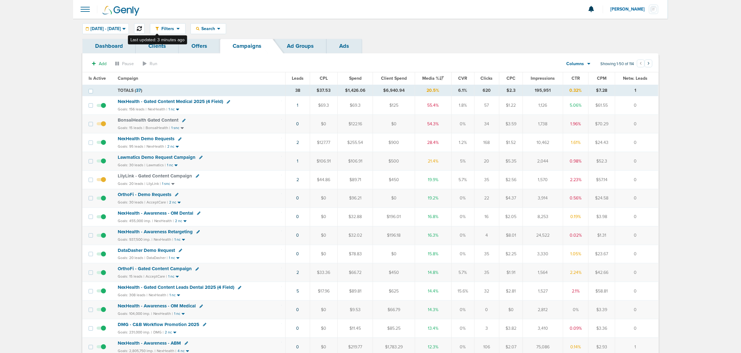
click at [142, 30] on icon at bounding box center [139, 28] width 5 height 5
click at [216, 158] on div "Lawmatics Demo Request Campaign" at bounding box center [200, 157] width 164 height 6
click at [199, 158] on icon at bounding box center [200, 157] width 3 height 3
select select
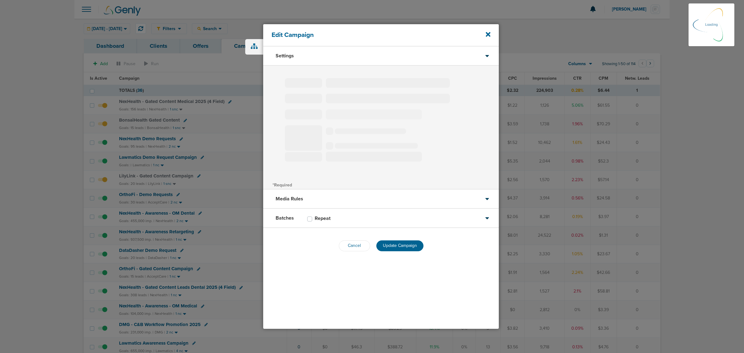
type input "Lawmatics Demo Request Campaign"
select select "Leads"
radio input "true"
select select "readWrite"
select select "1"
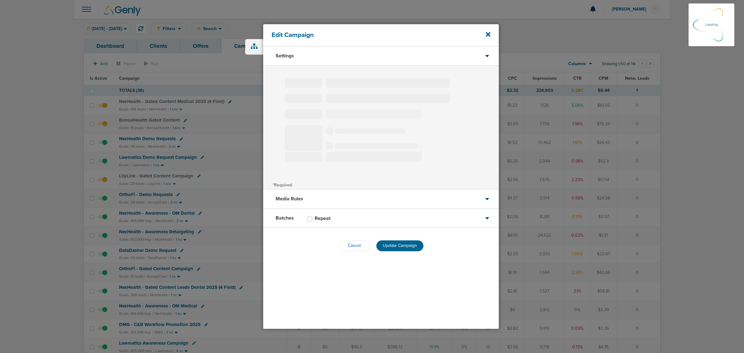
select select "1"
select select "2"
select select "3"
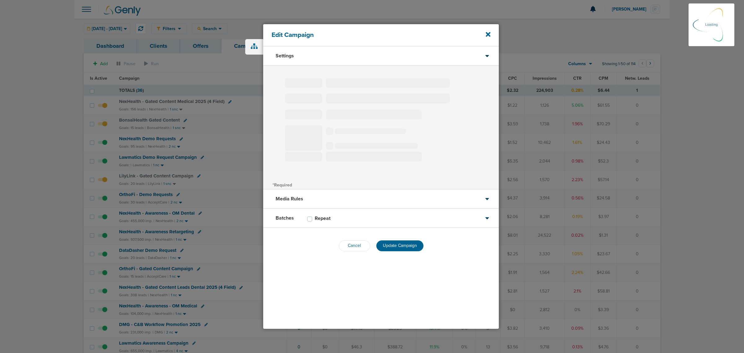
select select "4"
select select "6"
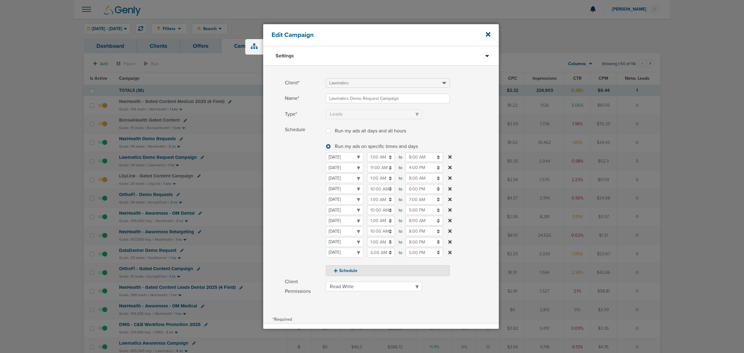
click at [450, 230] on icon at bounding box center [449, 230] width 3 height 3
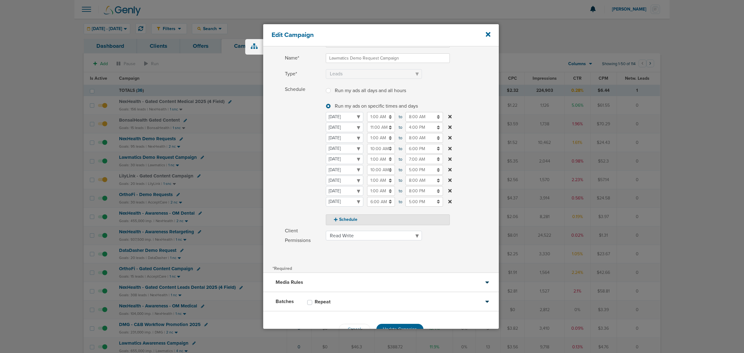
scroll to position [58, 0]
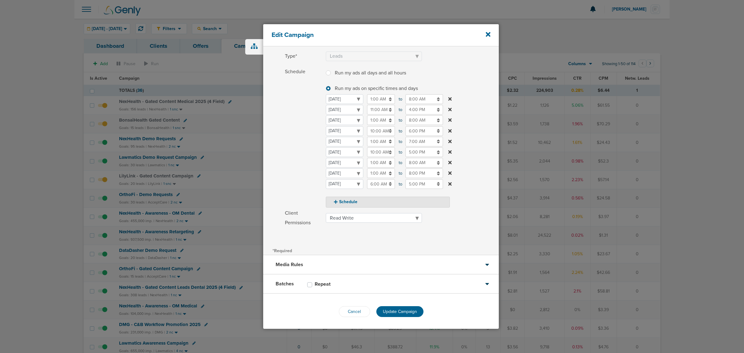
click at [407, 302] on div "Cancel Update Campaign" at bounding box center [381, 311] width 236 height 36
click at [407, 307] on button "Update Campaign" at bounding box center [399, 311] width 47 height 11
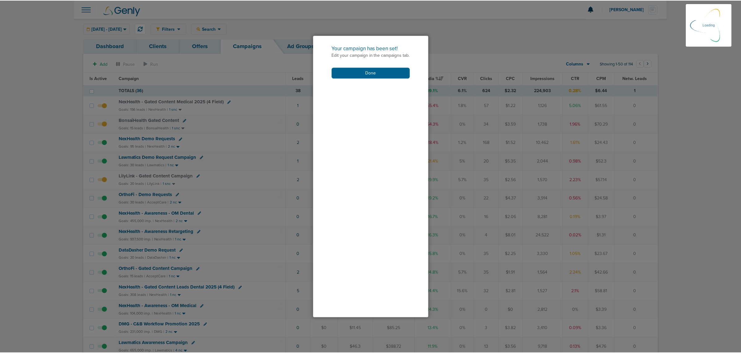
scroll to position [38, 0]
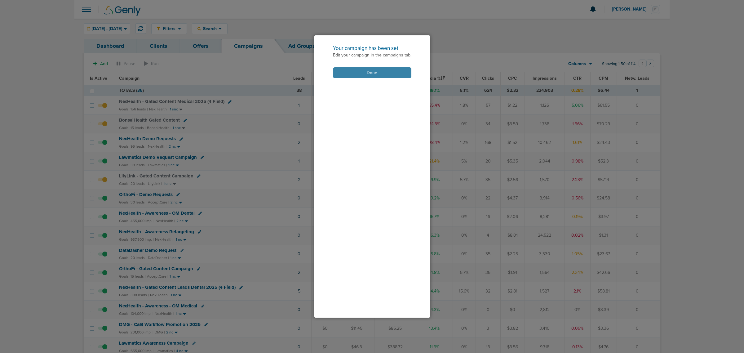
click at [368, 70] on button "Done" at bounding box center [372, 72] width 78 height 11
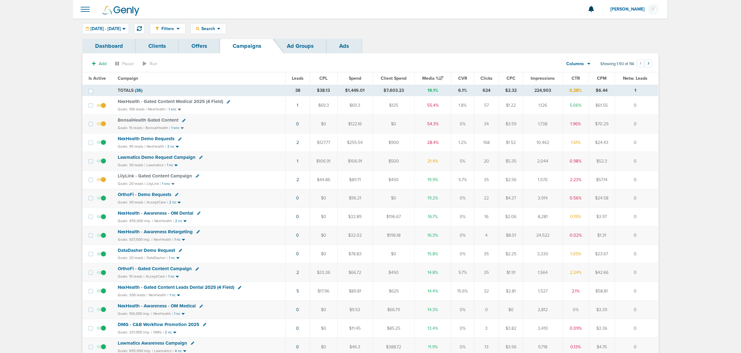
drag, startPoint x: 262, startPoint y: 81, endPoint x: 723, endPoint y: 202, distance: 476.6
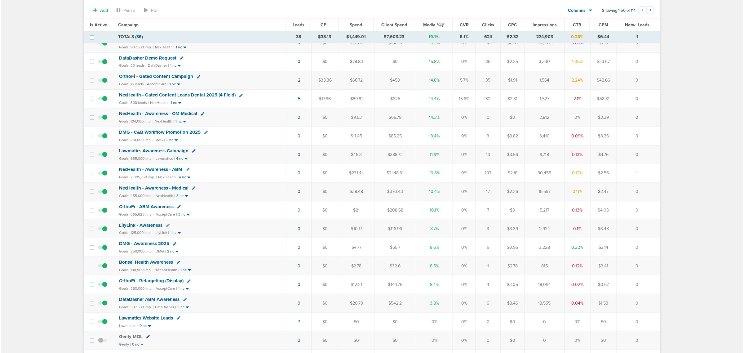
scroll to position [0, 0]
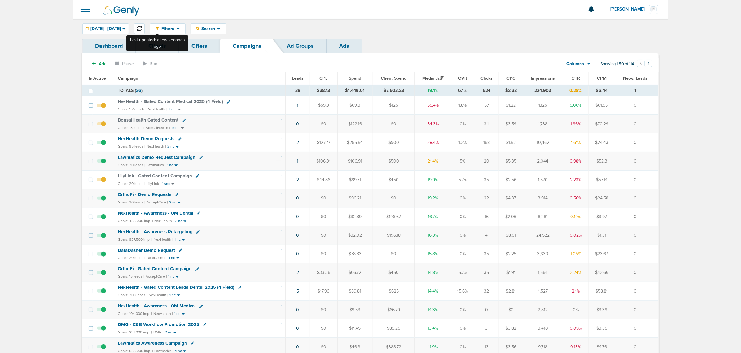
click at [145, 25] on button at bounding box center [139, 28] width 11 height 11
click at [296, 78] on span "Leads" at bounding box center [298, 78] width 12 height 5
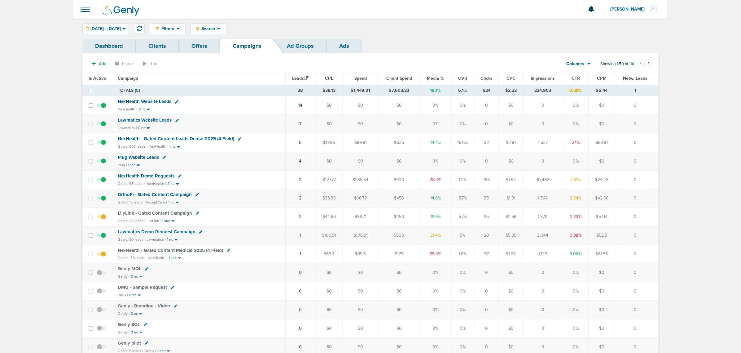
click at [178, 177] on icon at bounding box center [179, 175] width 3 height 3
select select
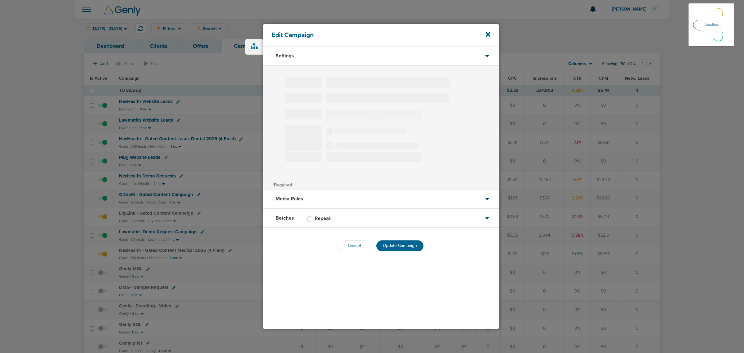
type input "NexHealth Demo Requests"
select select "Leads"
radio input "true"
select select "readWrite"
checkbox input "true"
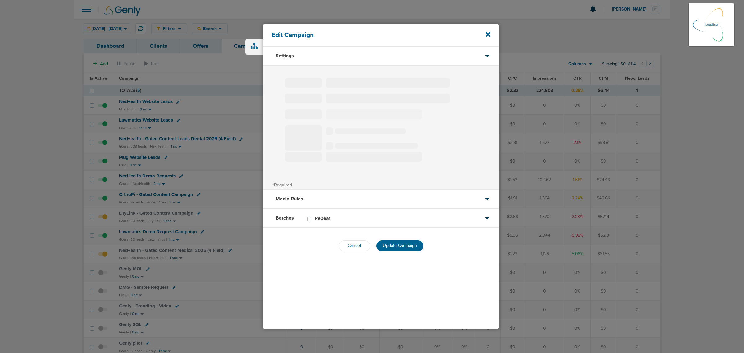
select select "1"
select select "2"
select select "3"
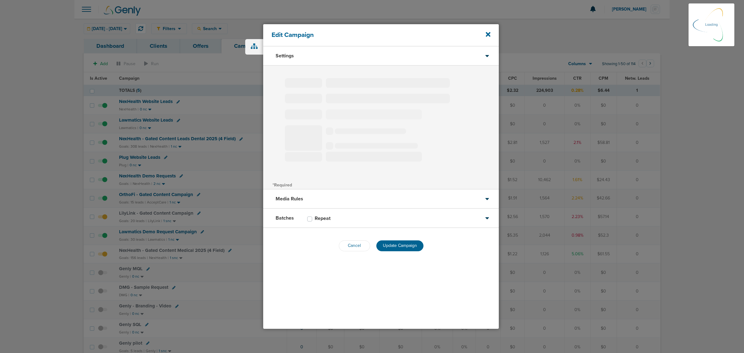
select select "4"
select select "6"
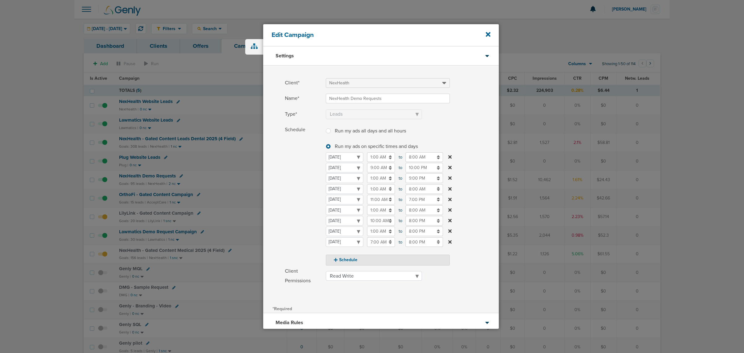
click at [381, 220] on input "10:00 AM" at bounding box center [381, 221] width 28 height 10
click at [370, 250] on span "10" at bounding box center [369, 250] width 9 height 9
click at [389, 233] on td "01" at bounding box center [388, 234] width 20 height 12
click at [430, 249] on button "AM" at bounding box center [427, 250] width 9 height 10
click at [368, 248] on span "01" at bounding box center [369, 250] width 9 height 9
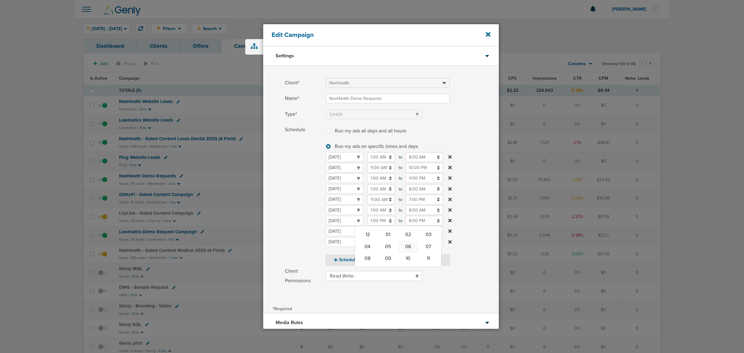
click at [410, 245] on td "06" at bounding box center [408, 246] width 20 height 12
type input "6:00 PM"
click at [417, 220] on input "8:00 PM" at bounding box center [423, 221] width 37 height 10
click at [407, 234] on icon at bounding box center [408, 236] width 6 height 4
type input "9:00 PM"
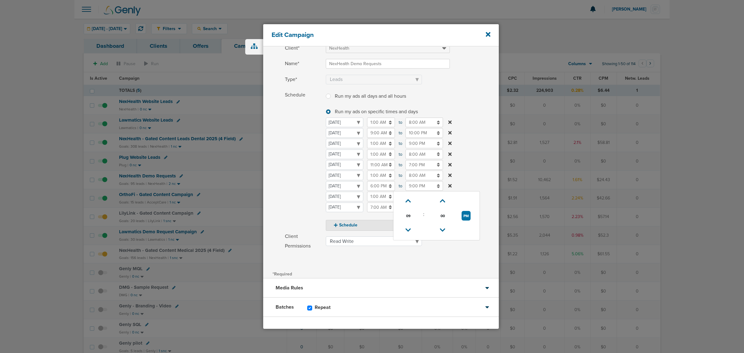
scroll to position [58, 0]
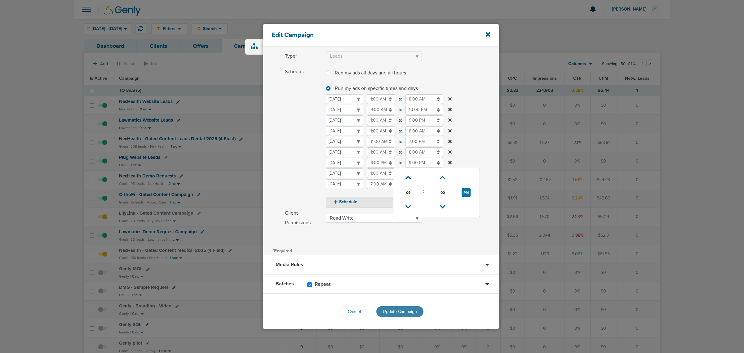
click at [404, 312] on span "Update Campaign" at bounding box center [400, 311] width 34 height 5
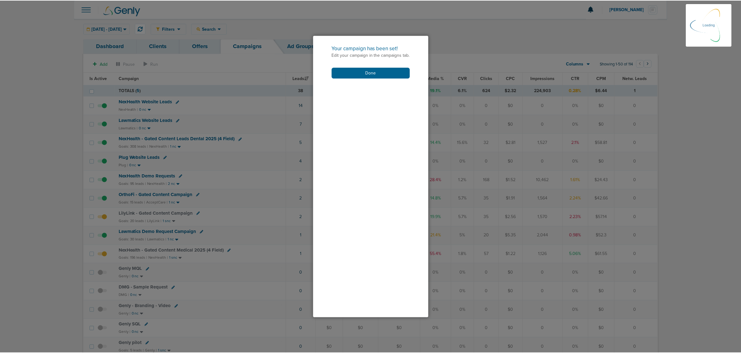
scroll to position [38, 0]
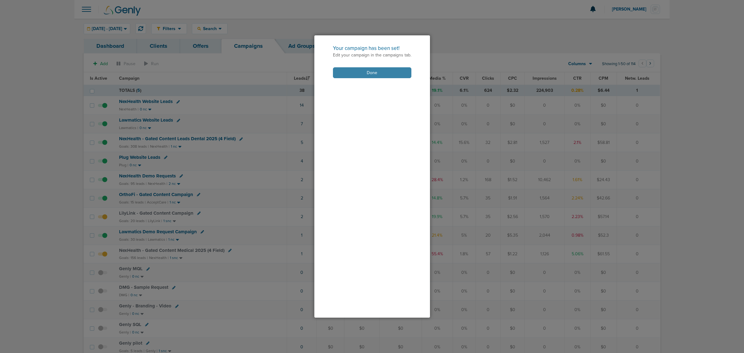
click at [377, 75] on button "Done" at bounding box center [372, 72] width 78 height 11
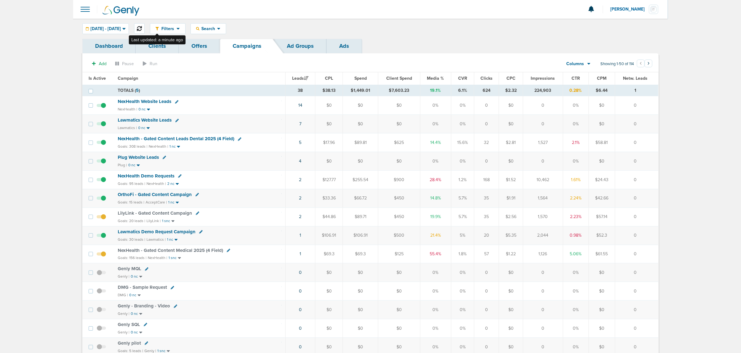
click at [145, 25] on button at bounding box center [139, 28] width 11 height 11
click at [142, 27] on icon at bounding box center [139, 28] width 5 height 5
click at [439, 80] on span "Media %" at bounding box center [436, 78] width 17 height 5
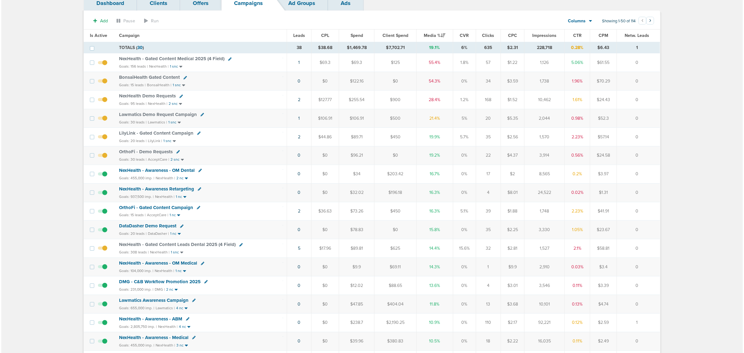
scroll to position [0, 0]
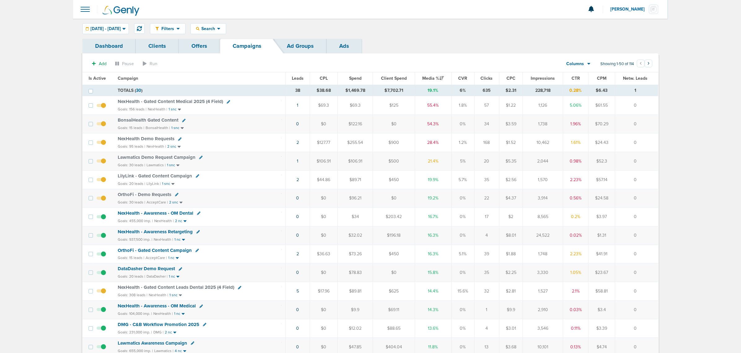
click at [239, 34] on div "Filters Active Only Settings Status Active Inactive Objectives MQL SQL Traffic …" at bounding box center [370, 29] width 595 height 20
click at [226, 33] on div "Search" at bounding box center [208, 29] width 35 height 10
click at [230, 46] on link "Client" at bounding box center [223, 49] width 64 height 8
type input "law"
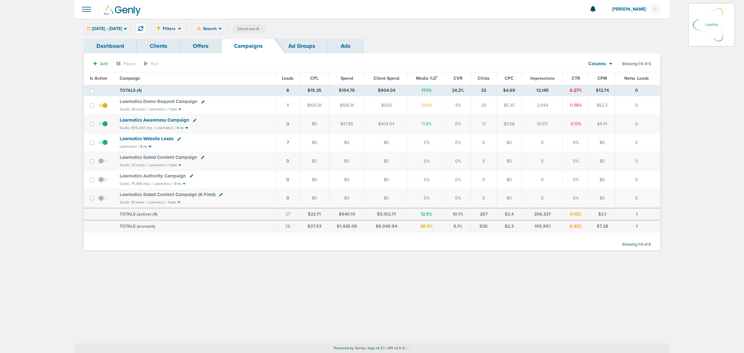
click at [152, 120] on span "Lawmatics Awareness Campaign" at bounding box center [154, 120] width 69 height 6
click at [170, 121] on span "Lawmatics Awareness Campaign" at bounding box center [154, 120] width 69 height 6
click at [169, 120] on span "Lawmatics Awareness Campaign" at bounding box center [154, 120] width 69 height 6
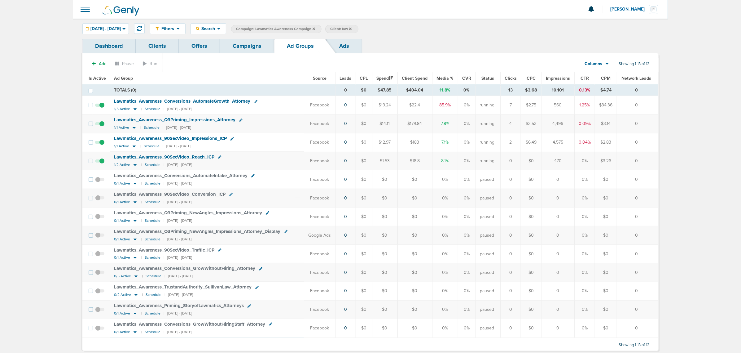
click at [249, 46] on link "Campaigns" at bounding box center [247, 46] width 54 height 15
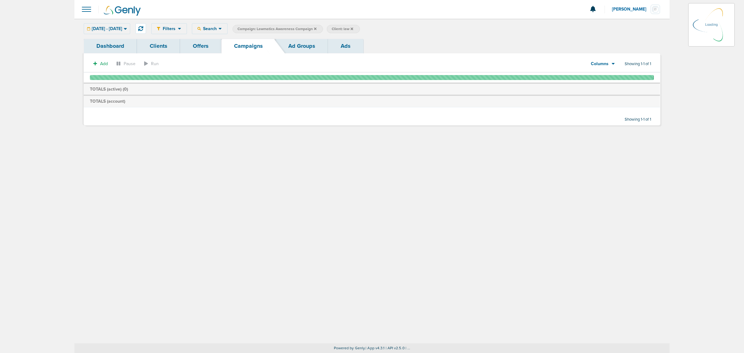
click at [316, 29] on icon at bounding box center [315, 28] width 2 height 2
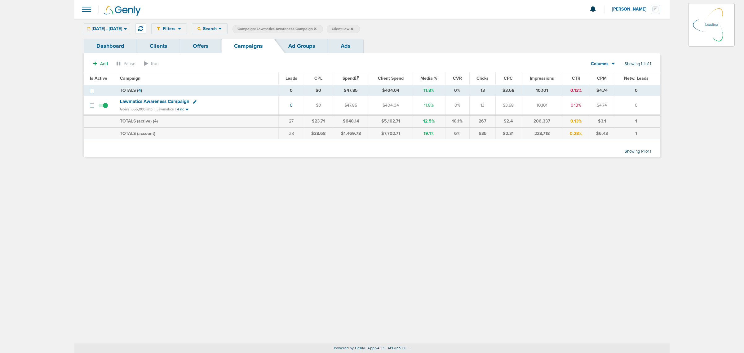
click at [316, 29] on icon at bounding box center [315, 28] width 2 height 2
click at [316, 28] on icon at bounding box center [315, 28] width 2 height 2
